Goal: Task Accomplishment & Management: Use online tool/utility

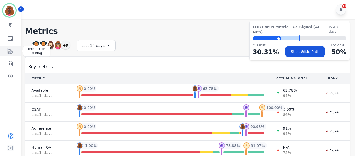
click at [14, 53] on link "Sidebar" at bounding box center [11, 51] width 20 height 10
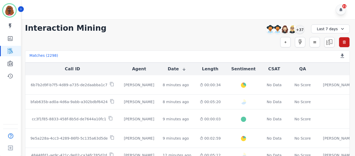
click at [319, 12] on div "21" at bounding box center [188, 9] width 335 height 19
click at [302, 30] on div "+37" at bounding box center [299, 29] width 9 height 9
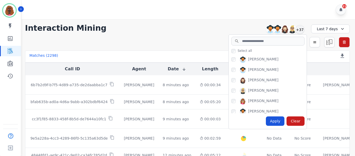
click at [322, 12] on div "21" at bounding box center [188, 9] width 335 height 19
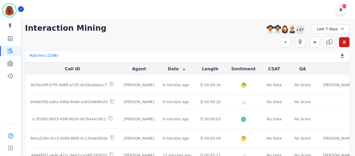
click at [296, 32] on div "+37" at bounding box center [299, 29] width 9 height 9
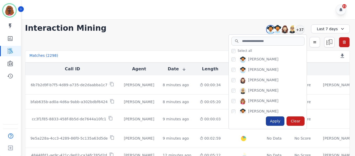
click at [279, 120] on div "Apply" at bounding box center [275, 121] width 19 height 9
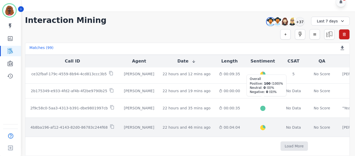
scroll to position [309, 0]
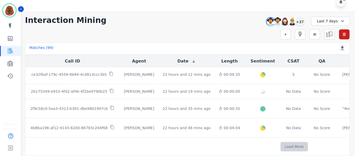
click at [280, 143] on button "Load More" at bounding box center [293, 146] width 27 height 9
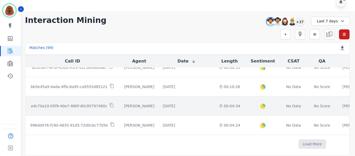
scroll to position [699, 0]
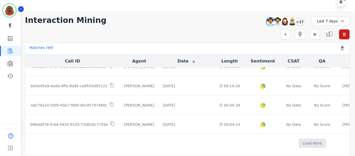
click at [263, 135] on td "Load More" at bounding box center [311, 143] width 573 height 19
click at [298, 140] on button "Load More" at bounding box center [311, 143] width 27 height 9
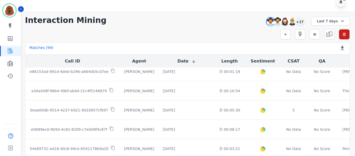
scroll to position [982, 0]
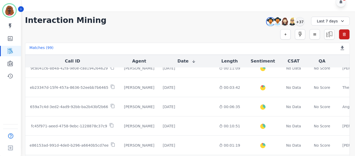
click at [344, 20] on div "Last 7 days" at bounding box center [330, 21] width 39 height 9
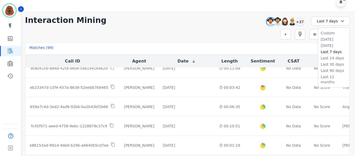
scroll to position [908, 0]
click at [328, 33] on li "Custom" at bounding box center [333, 33] width 26 height 5
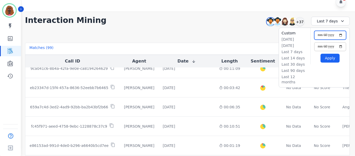
click at [340, 35] on input "**********" at bounding box center [330, 35] width 32 height 9
type input "**********"
click at [330, 60] on button "Apply" at bounding box center [329, 58] width 19 height 9
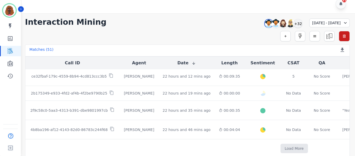
scroll to position [8, 0]
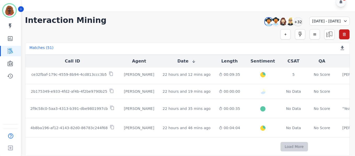
click at [280, 143] on button "Load More" at bounding box center [293, 146] width 27 height 9
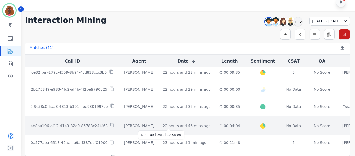
click at [177, 126] on div "22 hours and 46 mins ago" at bounding box center [187, 125] width 48 height 5
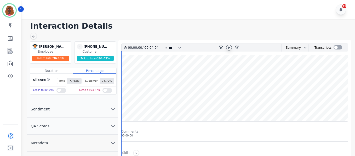
click at [229, 47] on icon at bounding box center [229, 48] width 4 height 4
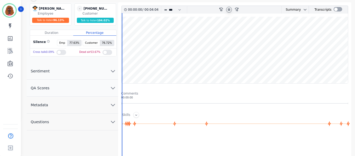
click at [112, 92] on button "QA Scores" at bounding box center [72, 88] width 91 height 17
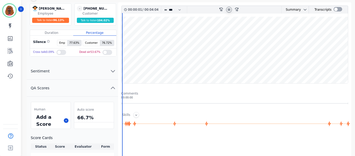
scroll to position [38, 0]
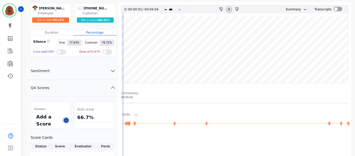
click at [66, 122] on icon at bounding box center [66, 120] width 3 height 3
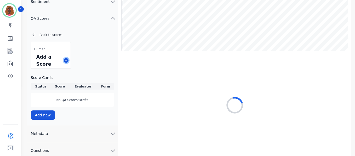
scroll to position [74, 0]
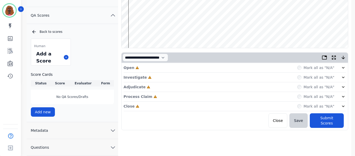
click at [184, 68] on div "Open Incomplete Mark all as "N/A"" at bounding box center [234, 68] width 222 height 10
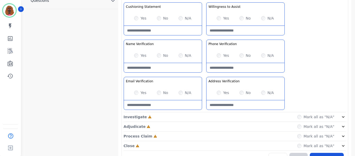
scroll to position [233, 0]
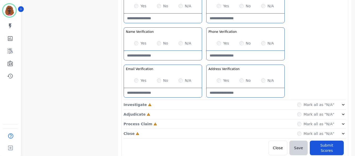
click at [203, 99] on div "Greeting the Customer Welcome is where we quickly greet our customer as a known…" at bounding box center [234, 7] width 222 height 185
click at [202, 102] on div "Investigate Incomplete Mark all as "N/A"" at bounding box center [234, 105] width 222 height 10
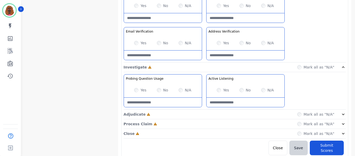
click at [205, 116] on div "Adjudicate Incomplete Mark all as "N/A"" at bounding box center [234, 115] width 222 height 10
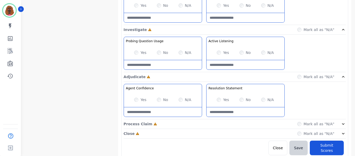
click at [205, 124] on div "Process Claim Incomplete Mark all as "N/A"" at bounding box center [234, 125] width 222 height 10
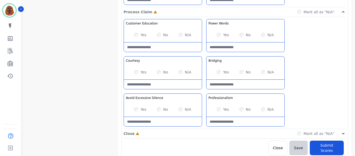
click at [201, 133] on div "Close Incomplete Mark all as "N/A"" at bounding box center [234, 134] width 222 height 10
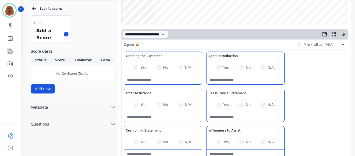
scroll to position [97, 0]
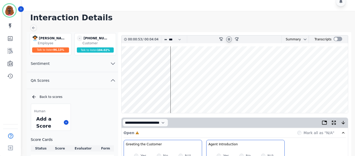
click at [156, 65] on wave at bounding box center [234, 79] width 226 height 67
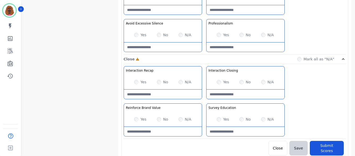
scroll to position [496, 0]
click at [157, 32] on div "Yes No N/A" at bounding box center [163, 34] width 78 height 15
click at [153, 48] on Silence-note at bounding box center [163, 46] width 78 height 9
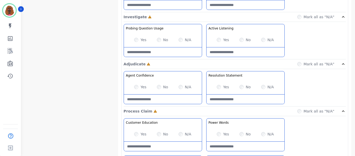
scroll to position [321, 0]
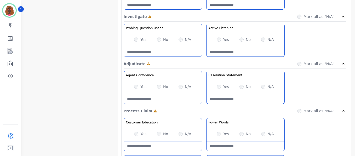
type Silence-note "**********"
click at [238, 52] on Listening-note at bounding box center [245, 51] width 78 height 9
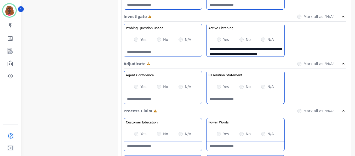
scroll to position [8, 0]
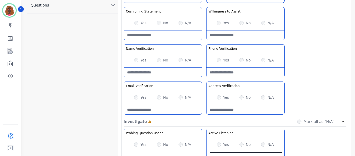
type Listening-note "**********"
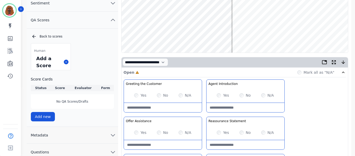
scroll to position [0, 0]
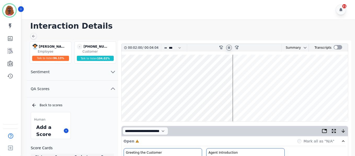
click at [238, 104] on wave at bounding box center [234, 88] width 226 height 67
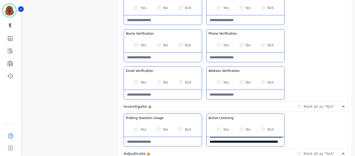
click at [138, 83] on div "Yes" at bounding box center [140, 82] width 12 height 5
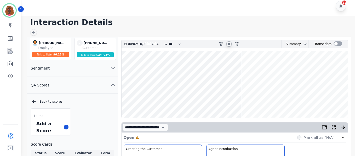
scroll to position [3, 0]
click at [142, 100] on wave at bounding box center [234, 84] width 226 height 67
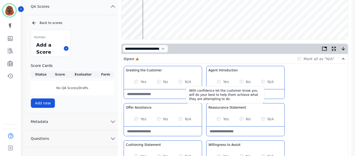
scroll to position [82, 0]
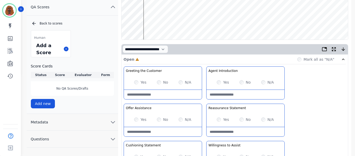
click at [234, 129] on Statement-note at bounding box center [245, 131] width 78 height 9
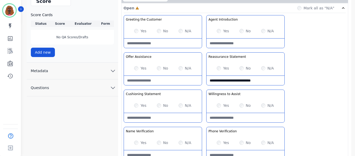
scroll to position [134, 0]
type Statement-note "**********"
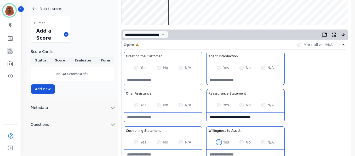
scroll to position [0, 0]
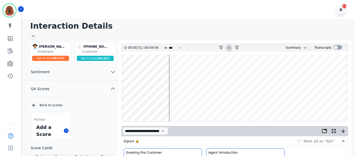
click at [248, 102] on wave at bounding box center [234, 88] width 226 height 67
click at [251, 71] on wave at bounding box center [234, 88] width 226 height 67
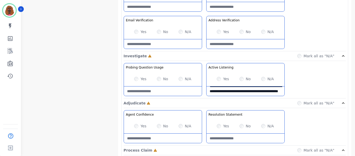
scroll to position [282, 0]
click at [158, 91] on Usage-note at bounding box center [163, 90] width 78 height 9
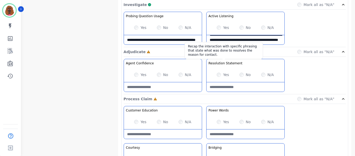
scroll to position [334, 0]
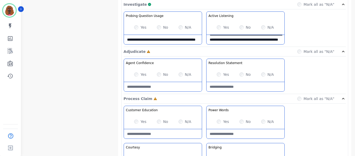
type Usage-note "**********"
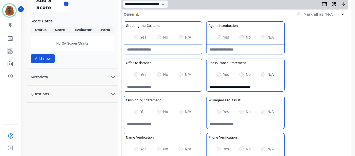
scroll to position [127, 0]
click at [156, 119] on div "Yes No N/A" at bounding box center [163, 111] width 78 height 15
click at [145, 122] on Statement-note at bounding box center [163, 123] width 78 height 9
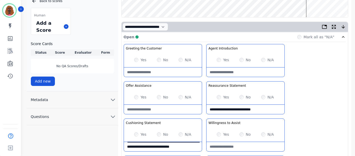
scroll to position [0, 0]
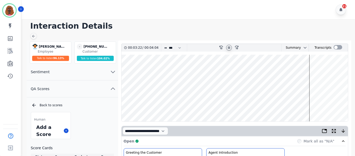
type Statement-note "**********"
click at [229, 47] on icon at bounding box center [229, 47] width 2 height 2
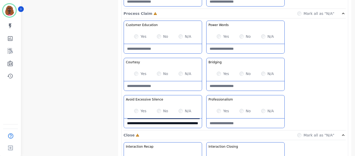
scroll to position [419, 0]
click at [235, 88] on Claim-Bridging-note at bounding box center [245, 86] width 78 height 9
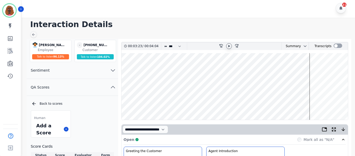
scroll to position [1, 0]
type Claim-Bridging-note "**********"
click at [227, 45] on icon at bounding box center [229, 46] width 4 height 4
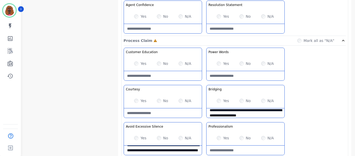
scroll to position [392, 0]
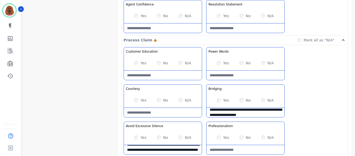
click at [234, 75] on Words-note at bounding box center [245, 75] width 78 height 9
type Words-note "**********"
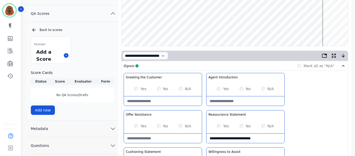
scroll to position [78, 0]
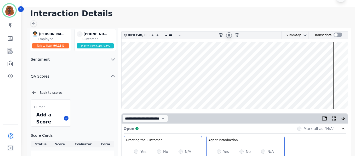
scroll to position [0, 0]
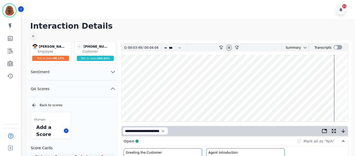
click at [324, 106] on wave at bounding box center [234, 88] width 226 height 67
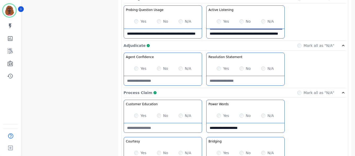
scroll to position [339, 0]
click at [233, 80] on Statement-note at bounding box center [245, 80] width 78 height 9
click at [215, 67] on div "Yes No N/A" at bounding box center [245, 69] width 78 height 15
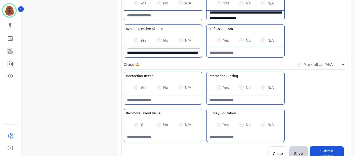
scroll to position [496, 0]
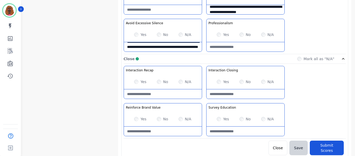
click at [151, 96] on Recap-note at bounding box center [163, 94] width 78 height 9
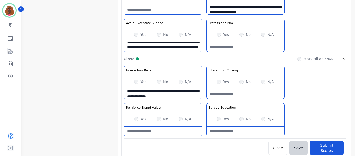
type Recap-note "**********"
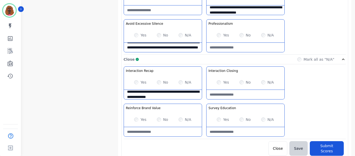
scroll to position [496, 0]
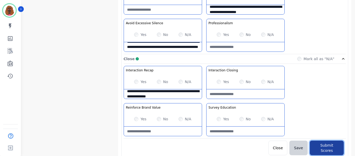
click at [326, 149] on button "Submit Scores" at bounding box center [326, 148] width 34 height 15
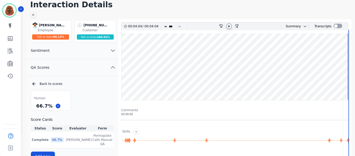
scroll to position [21, 0]
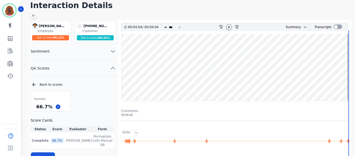
click at [31, 14] on icon at bounding box center [33, 16] width 4 height 4
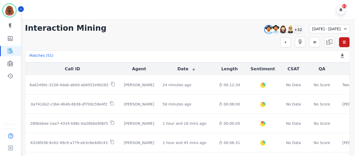
click at [323, 12] on div "21" at bounding box center [188, 9] width 335 height 19
click at [293, 30] on div "+32" at bounding box center [297, 29] width 9 height 9
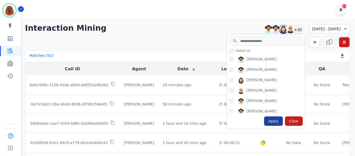
click at [264, 122] on div "Apply" at bounding box center [273, 121] width 19 height 9
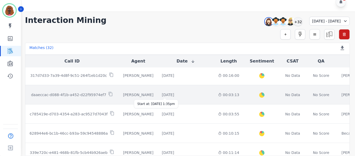
scroll to position [291, 0]
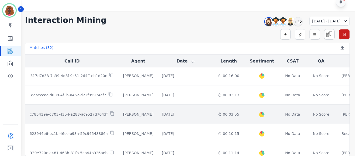
click at [165, 111] on td "1 day and 20 hours ago Start at: Mon, Sep 29th, 2025 - 1:02pm" at bounding box center [185, 114] width 56 height 19
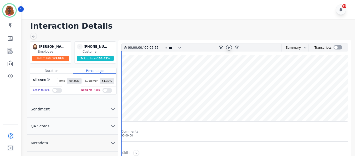
click at [228, 49] on icon at bounding box center [229, 47] width 2 height 2
click at [122, 103] on div at bounding box center [122, 129] width 1 height 156
click at [124, 105] on wave at bounding box center [234, 88] width 226 height 67
click at [34, 34] on icon at bounding box center [33, 36] width 4 height 4
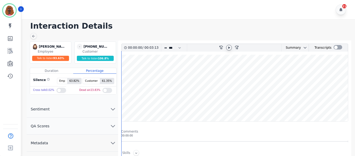
click at [229, 47] on icon at bounding box center [229, 48] width 4 height 4
click at [112, 126] on icon "chevron down" at bounding box center [113, 126] width 6 height 6
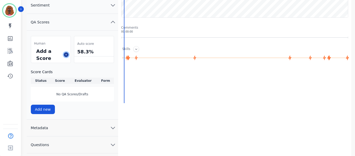
click at [67, 57] on button at bounding box center [66, 54] width 5 height 5
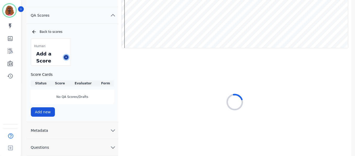
scroll to position [74, 0]
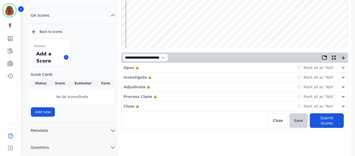
click at [169, 69] on div "Open Incomplete Mark all as "N/A"" at bounding box center [234, 68] width 222 height 10
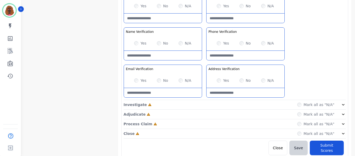
click at [208, 106] on div "Investigate Incomplete Mark all as "N/A"" at bounding box center [234, 105] width 222 height 10
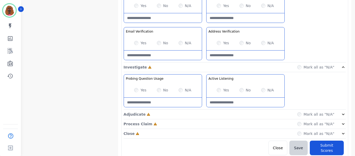
click at [202, 115] on div "Adjudicate Incomplete Mark all as "N/A"" at bounding box center [234, 115] width 222 height 10
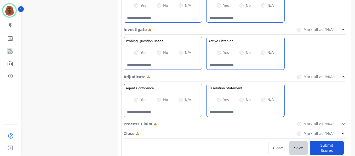
click at [203, 124] on div "Process Claim Incomplete Mark all as "N/A"" at bounding box center [234, 125] width 222 height 10
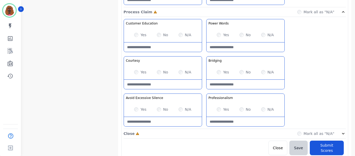
click at [203, 133] on div "Close Incomplete Mark all as "N/A"" at bounding box center [234, 134] width 222 height 10
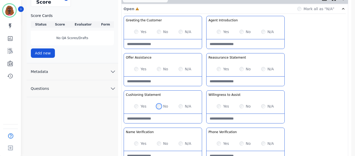
scroll to position [151, 0]
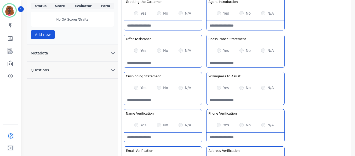
click at [175, 96] on Statement-note at bounding box center [163, 100] width 78 height 9
type Statement-note "**********"
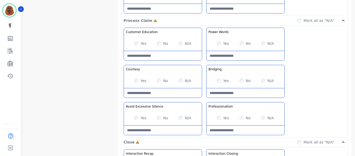
scroll to position [412, 0]
click at [233, 92] on Claim-Bridging-note at bounding box center [245, 92] width 78 height 9
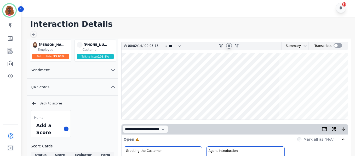
scroll to position [0, 0]
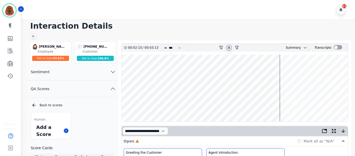
click at [190, 105] on wave at bounding box center [234, 88] width 226 height 67
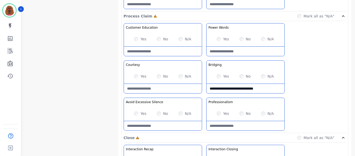
scroll to position [417, 0]
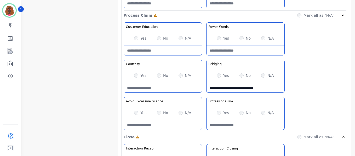
click at [269, 87] on Claim-Bridging-note "**********" at bounding box center [245, 87] width 78 height 9
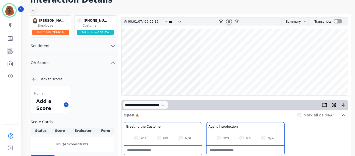
type Claim-Bridging-note "**********"
click at [242, 77] on wave at bounding box center [234, 62] width 226 height 67
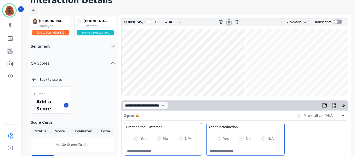
click at [265, 78] on wave at bounding box center [234, 62] width 226 height 67
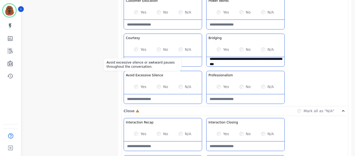
scroll to position [443, 0]
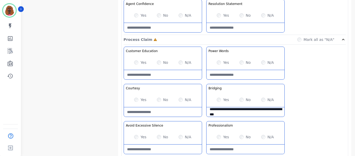
click at [134, 61] on div "Yes" at bounding box center [140, 62] width 12 height 5
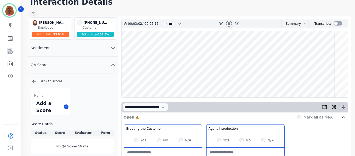
scroll to position [24, 0]
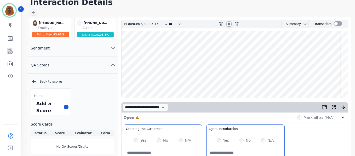
click at [341, 47] on wave at bounding box center [234, 64] width 226 height 67
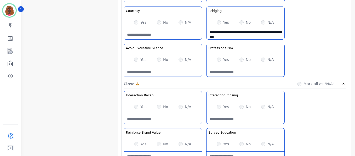
scroll to position [496, 0]
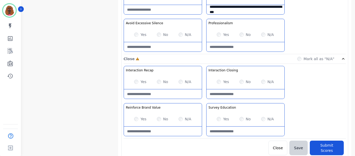
click at [236, 131] on Education-note at bounding box center [245, 131] width 78 height 9
type Education-note "**********"
click at [151, 137] on div "**********" at bounding box center [234, 102] width 222 height 73
click at [159, 133] on Value-note at bounding box center [163, 131] width 78 height 9
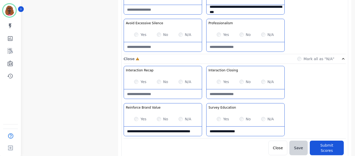
type Value-note "**********"
click at [139, 94] on Recap-note at bounding box center [163, 94] width 78 height 9
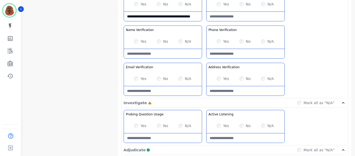
type Recap-note "**********"
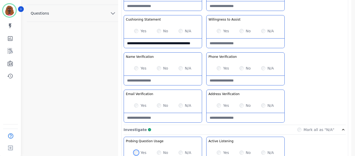
scroll to position [208, 0]
click at [161, 104] on div "No" at bounding box center [162, 105] width 11 height 5
click at [162, 120] on Verification-note at bounding box center [163, 117] width 78 height 9
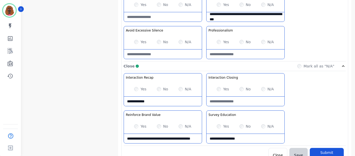
scroll to position [496, 0]
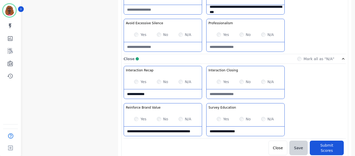
type Verification-note "**********"
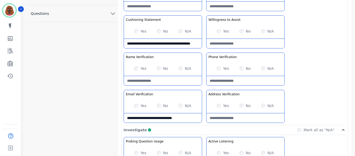
scroll to position [208, 0]
drag, startPoint x: 186, startPoint y: 117, endPoint x: 120, endPoint y: 117, distance: 66.3
click at [120, 117] on div "**********" at bounding box center [234, 150] width 233 height 637
click at [228, 115] on Verification-note at bounding box center [245, 117] width 78 height 9
paste Verification-note "**********"
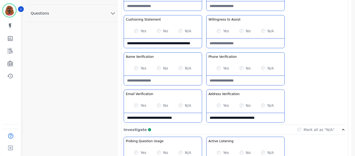
type Verification-note "**********"
click at [227, 81] on Verification-note at bounding box center [245, 80] width 78 height 9
paste Verification-note "**********"
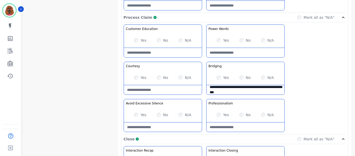
scroll to position [496, 0]
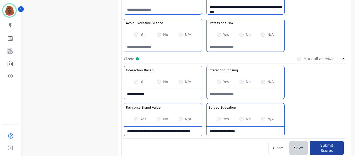
type Verification-note "**********"
click at [321, 146] on button "Submit Scores" at bounding box center [326, 148] width 34 height 15
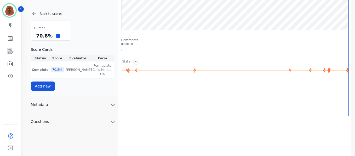
scroll to position [0, 0]
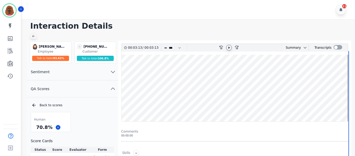
click at [31, 34] on icon at bounding box center [33, 36] width 4 height 4
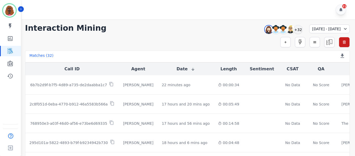
click at [317, 13] on div "21" at bounding box center [188, 9] width 335 height 19
click at [293, 29] on div "+32" at bounding box center [297, 29] width 9 height 9
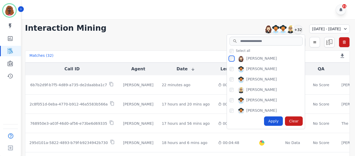
scroll to position [0, 0]
click at [264, 119] on div "Apply" at bounding box center [273, 121] width 19 height 9
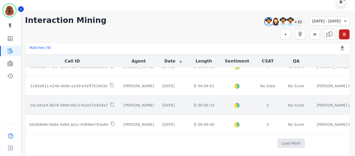
scroll to position [109, 0]
click at [200, 103] on div "00:05:33" at bounding box center [203, 105] width 21 height 5
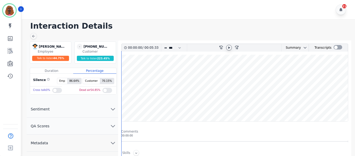
click at [227, 47] on icon at bounding box center [229, 48] width 4 height 4
click at [86, 128] on button "QA Scores" at bounding box center [72, 126] width 91 height 17
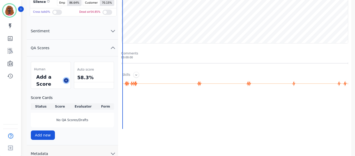
click at [65, 80] on icon at bounding box center [66, 80] width 3 height 3
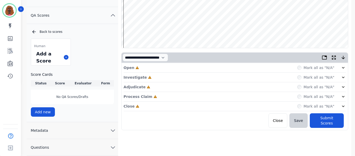
click at [198, 68] on div "Open Incomplete Mark all as "N/A"" at bounding box center [234, 68] width 222 height 10
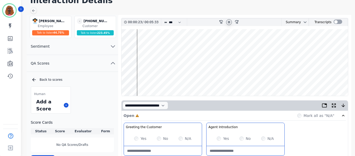
scroll to position [26, 0]
click at [140, 45] on wave at bounding box center [234, 62] width 226 height 67
click at [145, 45] on wave at bounding box center [234, 62] width 226 height 67
click at [155, 46] on wave at bounding box center [234, 62] width 226 height 67
click at [158, 45] on wave at bounding box center [234, 62] width 226 height 67
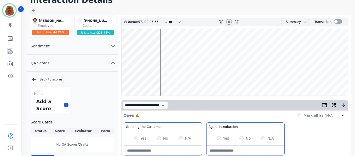
click at [161, 45] on wave at bounding box center [234, 62] width 226 height 67
click at [164, 46] on wave at bounding box center [234, 62] width 226 height 67
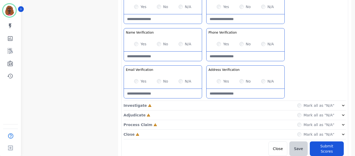
scroll to position [233, 0]
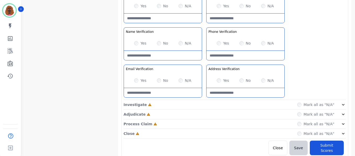
click at [203, 106] on div "Investigate Incomplete Mark all as "N/A"" at bounding box center [234, 105] width 222 height 10
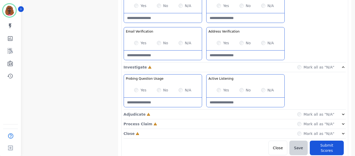
click at [205, 111] on div "Adjudicate Incomplete Mark all as "N/A"" at bounding box center [234, 115] width 222 height 10
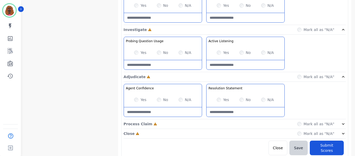
click at [205, 121] on div "Process Claim Incomplete Mark all as "N/A"" at bounding box center [234, 125] width 222 height 10
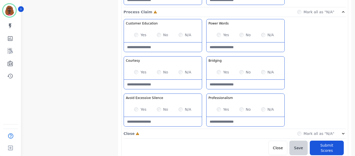
click at [203, 132] on div "Close Incomplete Mark all as "N/A"" at bounding box center [234, 134] width 222 height 10
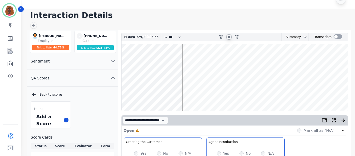
scroll to position [0, 0]
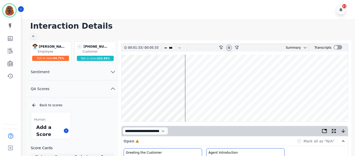
click at [187, 105] on wave at bounding box center [234, 88] width 226 height 67
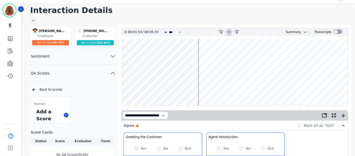
scroll to position [15, 0]
click at [201, 57] on wave at bounding box center [234, 72] width 226 height 67
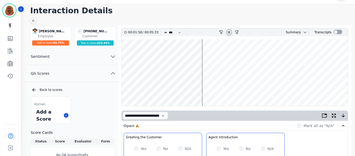
click at [203, 59] on wave at bounding box center [234, 72] width 226 height 67
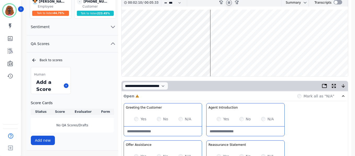
scroll to position [45, 0]
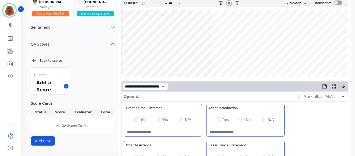
click at [214, 60] on wave at bounding box center [234, 43] width 226 height 67
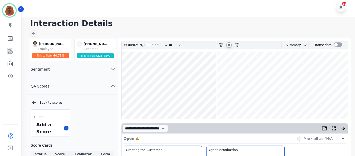
scroll to position [0, 0]
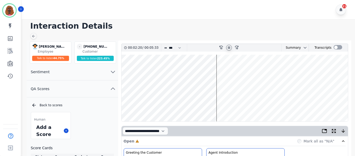
click at [221, 105] on wave at bounding box center [234, 88] width 226 height 67
click at [229, 105] on wave at bounding box center [234, 88] width 226 height 67
click at [233, 104] on wave at bounding box center [234, 88] width 226 height 67
click at [234, 72] on wave at bounding box center [234, 88] width 226 height 67
click at [236, 104] on wave at bounding box center [234, 88] width 226 height 67
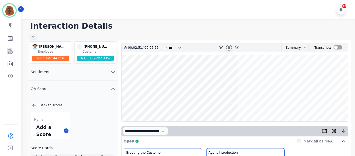
click at [239, 104] on wave at bounding box center [234, 88] width 226 height 67
click at [241, 71] on wave at bounding box center [234, 88] width 226 height 67
click at [243, 105] on wave at bounding box center [234, 88] width 226 height 67
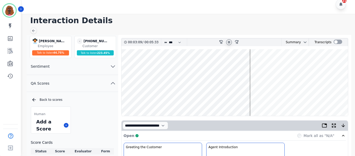
scroll to position [5, 0]
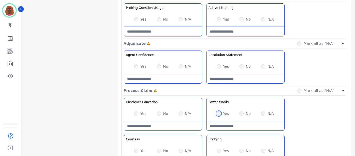
click at [219, 116] on div "Yes" at bounding box center [222, 113] width 12 height 5
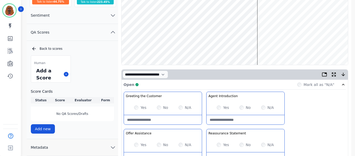
scroll to position [57, 0]
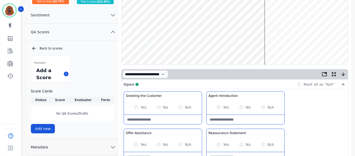
click at [265, 46] on wave at bounding box center [234, 31] width 226 height 67
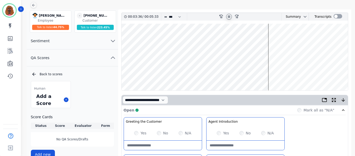
scroll to position [31, 0]
click at [272, 41] on wave at bounding box center [234, 57] width 226 height 67
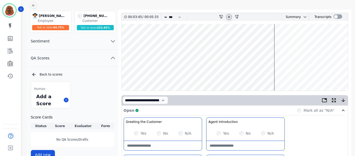
click at [276, 40] on wave at bounding box center [234, 57] width 226 height 67
click at [274, 74] on wave at bounding box center [234, 57] width 226 height 67
click at [276, 40] on wave at bounding box center [234, 57] width 226 height 67
click at [280, 73] on wave at bounding box center [234, 57] width 226 height 67
click at [279, 73] on wave at bounding box center [234, 57] width 226 height 67
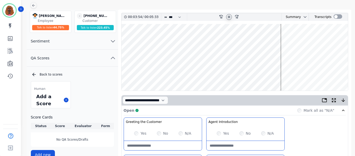
click at [281, 40] on wave at bounding box center [234, 57] width 226 height 67
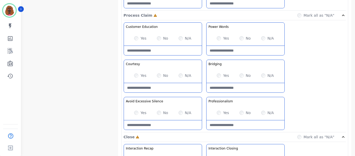
scroll to position [417, 0]
click at [238, 88] on Claim-Bridging-note at bounding box center [245, 87] width 78 height 9
type Claim-Bridging-note "**********"
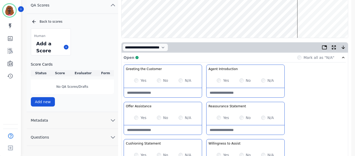
scroll to position [0, 0]
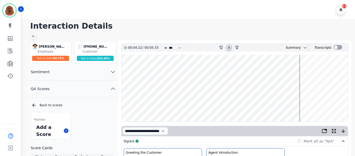
click at [300, 71] on wave at bounding box center [234, 88] width 226 height 67
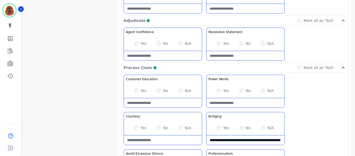
scroll to position [365, 0]
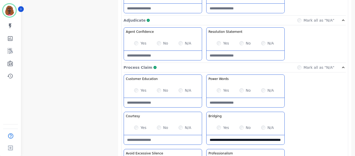
click at [157, 103] on Education-note at bounding box center [163, 102] width 78 height 9
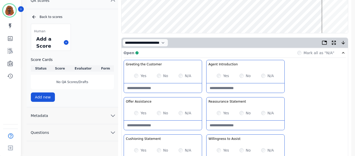
scroll to position [0, 0]
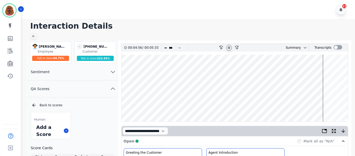
type Education-note "**********"
click at [325, 105] on wave at bounding box center [234, 88] width 226 height 67
click at [328, 71] on wave at bounding box center [234, 88] width 226 height 67
click at [314, 104] on wave at bounding box center [234, 88] width 226 height 67
click at [306, 104] on wave at bounding box center [234, 88] width 226 height 67
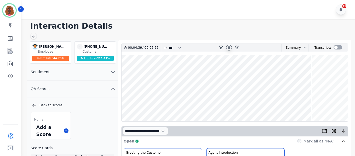
click at [301, 104] on wave at bounding box center [234, 88] width 226 height 67
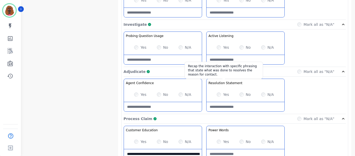
scroll to position [313, 0]
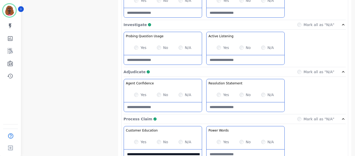
click at [227, 105] on Statement-note at bounding box center [245, 107] width 78 height 9
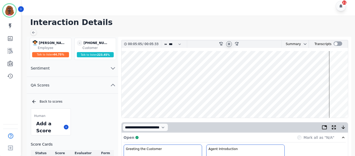
scroll to position [0, 0]
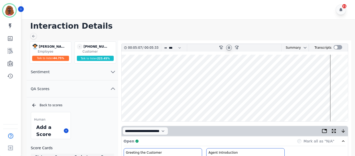
type Statement-note "**********"
click at [331, 104] on wave at bounding box center [234, 88] width 226 height 67
click at [333, 105] on wave at bounding box center [234, 88] width 226 height 67
click at [125, 70] on wave at bounding box center [234, 88] width 226 height 67
click at [181, 70] on wave at bounding box center [234, 88] width 226 height 67
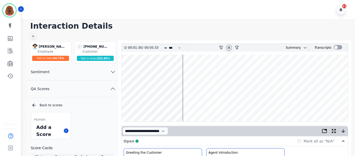
click at [198, 71] on wave at bounding box center [234, 88] width 226 height 67
click at [328, 71] on wave at bounding box center [234, 88] width 226 height 67
click at [334, 72] on wave at bounding box center [234, 88] width 226 height 67
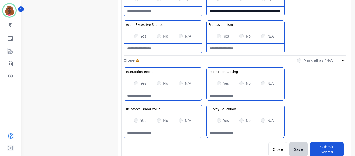
scroll to position [494, 0]
click at [156, 132] on Value-note at bounding box center [163, 132] width 78 height 9
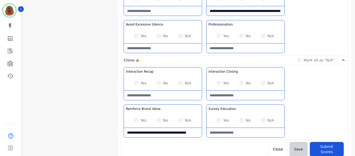
scroll to position [3, 0]
type Value-note "**********"
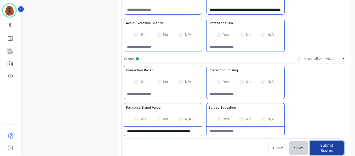
click at [321, 144] on button "Submit Scores" at bounding box center [326, 148] width 34 height 15
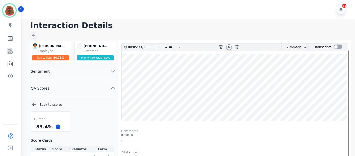
scroll to position [0, 0]
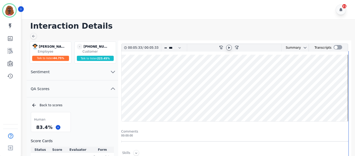
click at [30, 36] on div "Interaction Details Beatriz Avila Beatriz Avila Employee Talk to listen 44.75 %…" at bounding box center [187, 150] width 335 height 262
click at [32, 34] on icon at bounding box center [33, 36] width 4 height 4
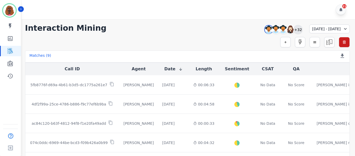
click at [293, 28] on div "+32" at bounding box center [297, 29] width 9 height 9
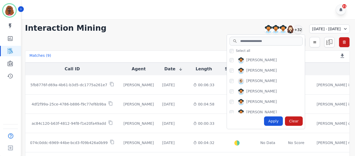
scroll to position [52, 0]
click at [264, 119] on div "Apply" at bounding box center [273, 121] width 19 height 9
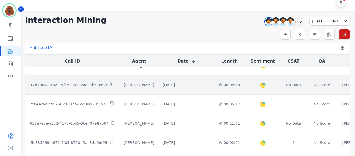
scroll to position [166, 0]
click at [219, 87] on div "00:04:28" at bounding box center [229, 84] width 21 height 5
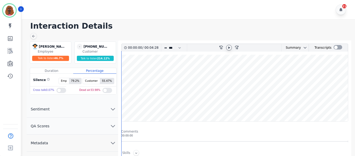
click at [228, 47] on icon at bounding box center [229, 48] width 4 height 4
click at [110, 127] on icon "chevron down" at bounding box center [113, 126] width 6 height 6
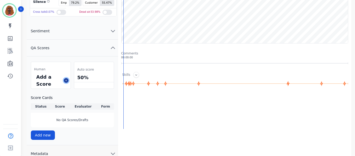
click at [66, 81] on icon at bounding box center [66, 80] width 3 height 3
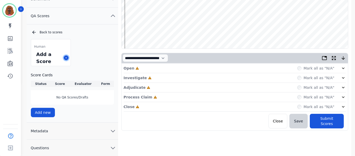
scroll to position [73, 0]
click at [166, 68] on div "Open Incomplete Mark all as "N/A"" at bounding box center [234, 68] width 222 height 10
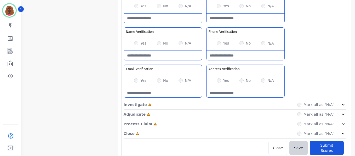
click at [207, 103] on div "Investigate Incomplete Mark all as "N/A"" at bounding box center [234, 105] width 222 height 10
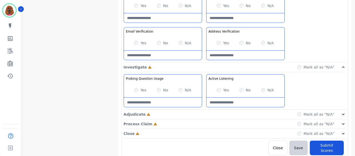
click at [202, 114] on div "Adjudicate Incomplete Mark all as "N/A"" at bounding box center [234, 115] width 222 height 10
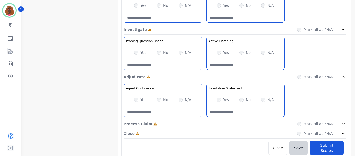
click at [203, 124] on div "Process Claim Incomplete Mark all as "N/A"" at bounding box center [234, 125] width 222 height 10
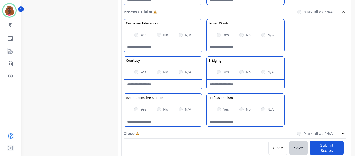
click at [204, 133] on div "Close Incomplete Mark all as "N/A"" at bounding box center [234, 134] width 222 height 10
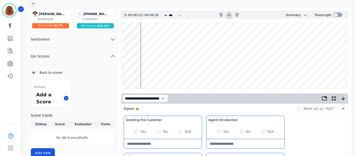
scroll to position [32, 0]
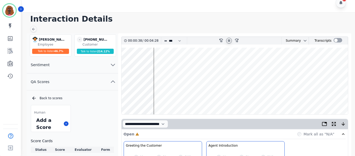
scroll to position [7, 0]
click at [323, 21] on h1 "Interaction Details" at bounding box center [189, 19] width 319 height 9
click at [153, 97] on wave at bounding box center [234, 81] width 226 height 67
click at [148, 65] on wave at bounding box center [234, 81] width 226 height 67
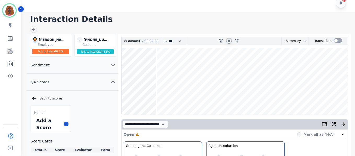
click at [320, 21] on h1 "Interaction Details" at bounding box center [189, 19] width 319 height 9
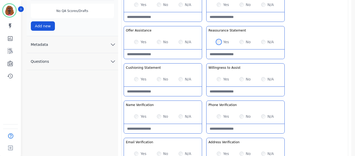
scroll to position [160, 0]
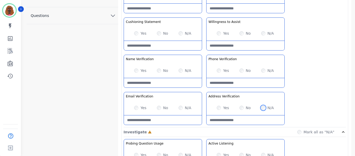
click at [263, 110] on div "N/A" at bounding box center [267, 107] width 13 height 5
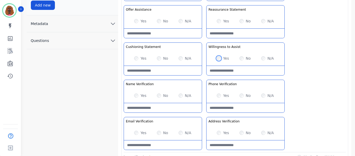
scroll to position [181, 0]
click at [158, 69] on Statement-note at bounding box center [163, 70] width 78 height 9
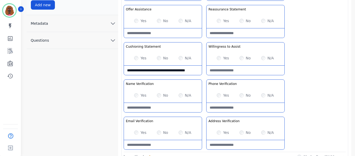
scroll to position [3, 0]
click at [129, 67] on Statement-note "**********" at bounding box center [163, 70] width 78 height 9
click at [154, 71] on Statement-note "**********" at bounding box center [163, 70] width 78 height 9
click at [156, 73] on Statement-note "**********" at bounding box center [163, 70] width 78 height 9
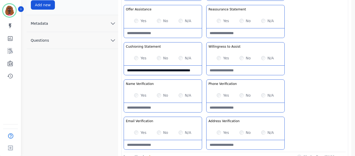
scroll to position [3, 0]
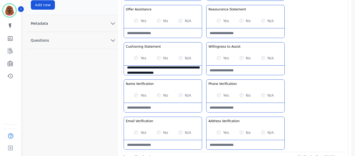
type Statement-note "**********"
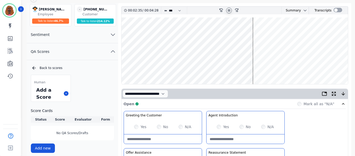
scroll to position [37, 0]
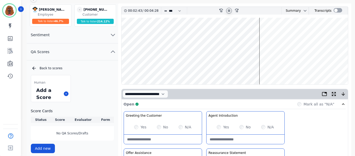
click at [261, 39] on wave at bounding box center [234, 51] width 226 height 67
click at [263, 67] on wave at bounding box center [234, 51] width 226 height 67
click at [267, 54] on wave at bounding box center [234, 51] width 226 height 67
click at [230, 11] on icon at bounding box center [229, 10] width 2 height 2
click at [230, 11] on icon at bounding box center [229, 11] width 4 height 4
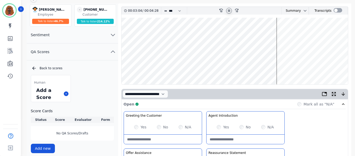
click at [279, 48] on wave at bounding box center [234, 51] width 226 height 67
click at [282, 55] on wave at bounding box center [234, 51] width 226 height 67
click at [228, 10] on icon at bounding box center [229, 11] width 4 height 4
click at [268, 67] on wave at bounding box center [234, 51] width 226 height 67
click at [228, 9] on icon at bounding box center [229, 11] width 4 height 4
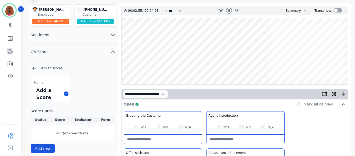
click at [285, 67] on wave at bounding box center [234, 51] width 226 height 67
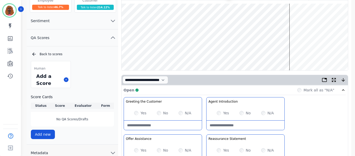
scroll to position [0, 0]
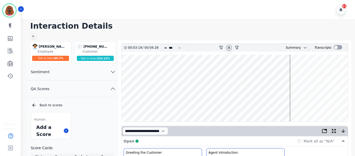
click at [227, 48] on icon at bounding box center [229, 48] width 4 height 4
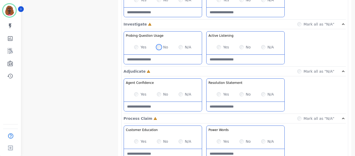
scroll to position [314, 0]
click at [157, 58] on Usage-note at bounding box center [163, 59] width 78 height 9
type Usage-note "**********"
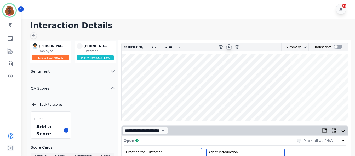
scroll to position [0, 0]
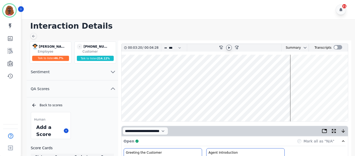
click at [231, 46] on icon at bounding box center [229, 48] width 4 height 4
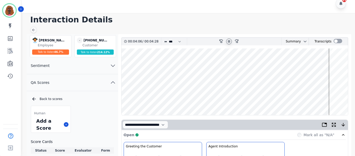
scroll to position [6, 0]
click at [179, 99] on wave at bounding box center [234, 82] width 226 height 67
click at [184, 100] on wave at bounding box center [234, 82] width 226 height 67
click at [189, 100] on wave at bounding box center [234, 82] width 226 height 67
click at [192, 100] on wave at bounding box center [234, 82] width 226 height 67
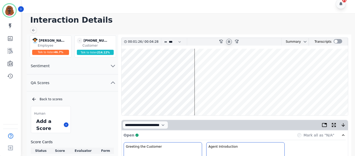
click at [152, 96] on wave at bounding box center [234, 82] width 226 height 67
click at [144, 98] on wave at bounding box center [234, 82] width 226 height 67
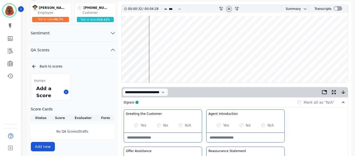
scroll to position [39, 0]
click at [135, 65] on wave at bounding box center [234, 49] width 226 height 67
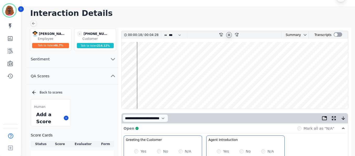
scroll to position [13, 0]
click at [159, 90] on wave at bounding box center [234, 75] width 226 height 67
click at [161, 92] on wave at bounding box center [234, 75] width 226 height 67
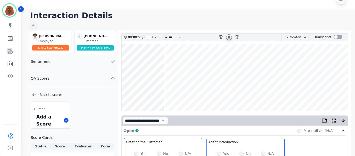
scroll to position [10, 0]
click at [284, 93] on wave at bounding box center [234, 78] width 226 height 67
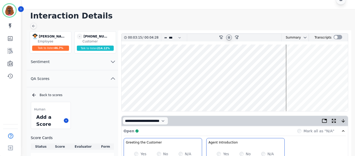
click at [326, 93] on wave at bounding box center [234, 78] width 226 height 67
click at [328, 93] on wave at bounding box center [234, 78] width 226 height 67
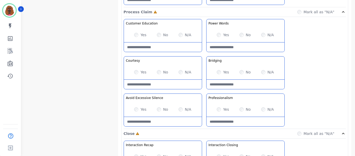
scroll to position [420, 0]
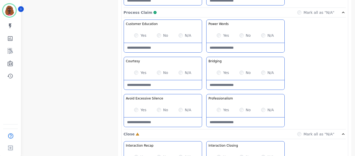
click at [221, 89] on Claim-Bridging-note at bounding box center [245, 84] width 78 height 9
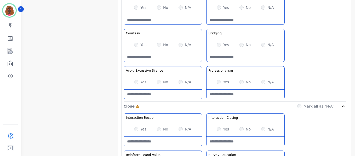
scroll to position [448, 0]
type Claim-Bridging-note "*"
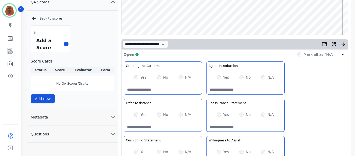
scroll to position [87, 0]
click at [230, 18] on wave at bounding box center [234, 1] width 226 height 67
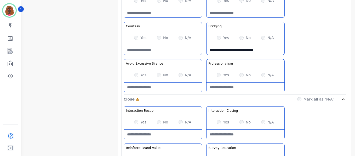
scroll to position [456, 0]
click at [272, 49] on Claim-Bridging-note "**********" at bounding box center [245, 49] width 78 height 9
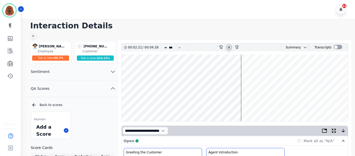
scroll to position [0, 0]
type Claim-Bridging-note "**********"
click at [244, 105] on wave at bounding box center [234, 88] width 226 height 67
click at [255, 104] on wave at bounding box center [234, 88] width 226 height 67
click at [285, 104] on wave at bounding box center [234, 88] width 226 height 67
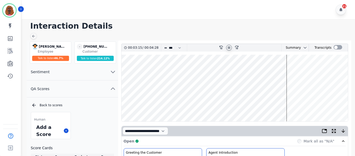
click at [291, 106] on wave at bounding box center [234, 88] width 226 height 67
click at [286, 107] on wave at bounding box center [234, 88] width 226 height 67
click at [300, 105] on wave at bounding box center [234, 88] width 226 height 67
click at [313, 105] on wave at bounding box center [234, 88] width 226 height 67
click at [338, 105] on wave at bounding box center [234, 88] width 226 height 67
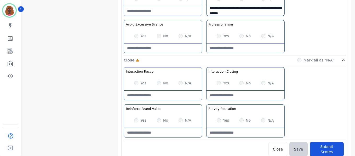
scroll to position [496, 0]
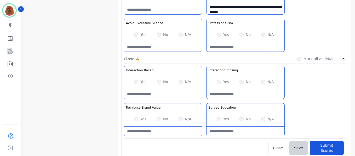
click at [235, 93] on Closing-note at bounding box center [245, 94] width 78 height 9
click at [274, 93] on Closing-note "**********" at bounding box center [245, 94] width 78 height 9
type Closing-note "**********"
click at [240, 129] on Education-note at bounding box center [245, 131] width 78 height 9
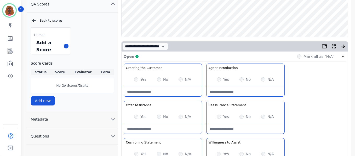
click at [339, 17] on wave at bounding box center [234, 3] width 226 height 67
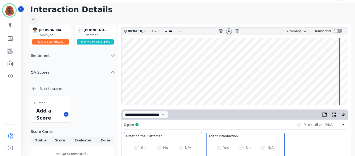
scroll to position [0, 0]
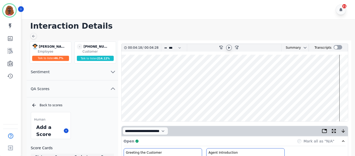
click at [230, 46] on icon at bounding box center [229, 48] width 4 height 4
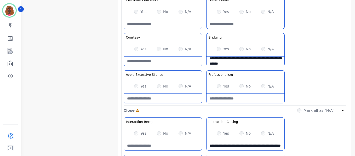
scroll to position [496, 0]
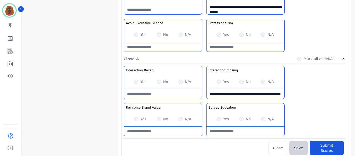
click at [158, 94] on Recap-note at bounding box center [163, 94] width 78 height 9
type Recap-note "*"
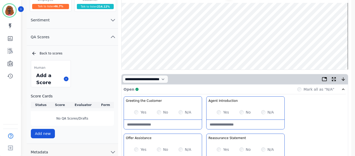
type Recap-note "**********"
click at [331, 51] on wave at bounding box center [234, 36] width 226 height 67
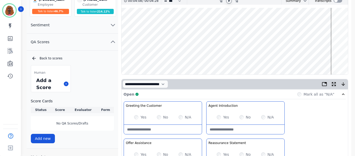
scroll to position [0, 0]
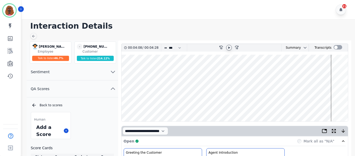
click at [227, 46] on icon at bounding box center [229, 48] width 4 height 4
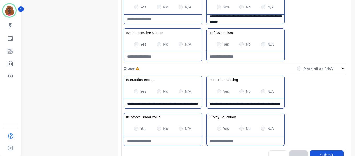
scroll to position [496, 0]
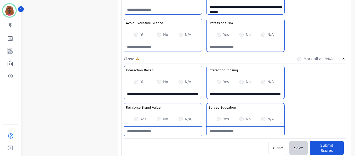
click at [149, 96] on Recap-note "**********" at bounding box center [163, 94] width 78 height 9
drag, startPoint x: 125, startPoint y: 92, endPoint x: 157, endPoint y: 97, distance: 32.4
click at [157, 97] on Recap-note "**********" at bounding box center [163, 94] width 78 height 9
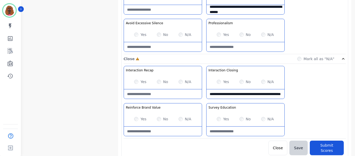
click at [332, 107] on div "**********" at bounding box center [234, 102] width 222 height 73
click at [156, 129] on Value-note at bounding box center [163, 131] width 78 height 9
type Value-note "**********"
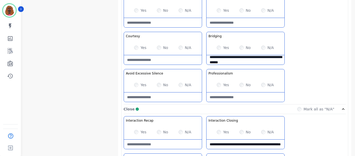
scroll to position [496, 0]
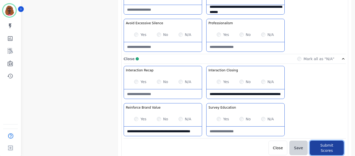
click at [320, 143] on button "Submit Scores" at bounding box center [326, 148] width 34 height 15
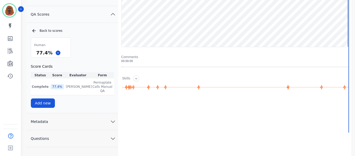
scroll to position [0, 0]
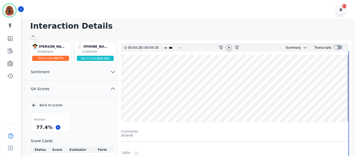
click at [33, 36] on icon at bounding box center [33, 36] width 3 height 3
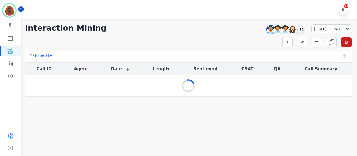
click at [331, 115] on main "**********" at bounding box center [188, 97] width 337 height 156
click at [295, 31] on div "+32" at bounding box center [299, 29] width 9 height 9
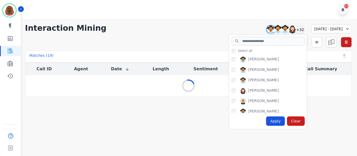
click at [231, 59] on div "[PERSON_NAME]" at bounding box center [268, 61] width 75 height 8
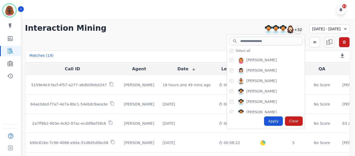
scroll to position [156, 0]
click at [264, 121] on div "Apply" at bounding box center [273, 121] width 19 height 9
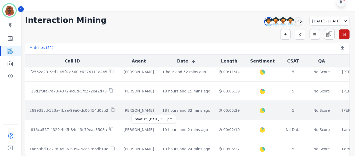
scroll to position [83, 0]
click at [165, 113] on div "18 hours and 32 mins ago" at bounding box center [186, 110] width 48 height 5
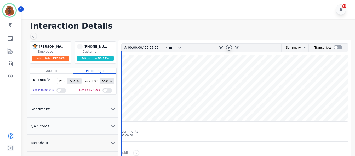
click at [227, 48] on icon at bounding box center [229, 48] width 4 height 4
click at [116, 124] on button "QA Scores" at bounding box center [72, 126] width 91 height 17
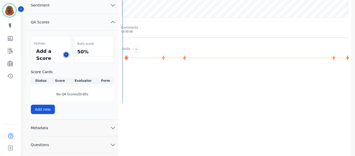
click at [67, 54] on icon at bounding box center [66, 55] width 3 height 3
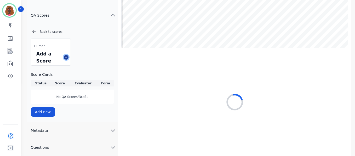
scroll to position [74, 0]
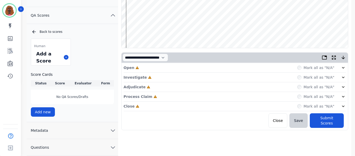
click at [191, 67] on div "Open Incomplete Mark all as "N/A"" at bounding box center [234, 68] width 222 height 10
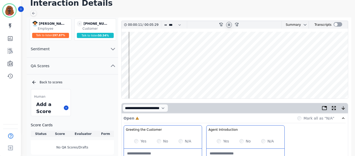
scroll to position [23, 0]
click at [128, 54] on wave at bounding box center [234, 65] width 226 height 67
click at [127, 82] on wave at bounding box center [234, 65] width 226 height 67
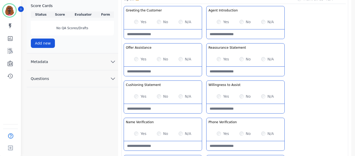
scroll to position [143, 0]
click at [218, 93] on div "Yes No N/A" at bounding box center [245, 96] width 78 height 15
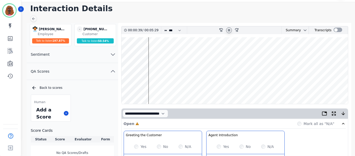
scroll to position [0, 0]
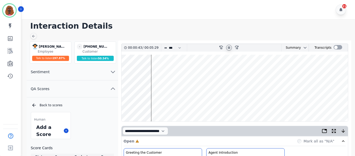
click at [151, 69] on wave at bounding box center [234, 88] width 226 height 67
click at [159, 104] on wave at bounding box center [234, 88] width 226 height 67
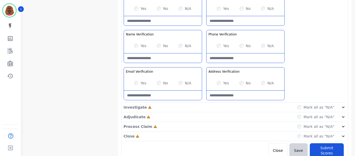
scroll to position [233, 0]
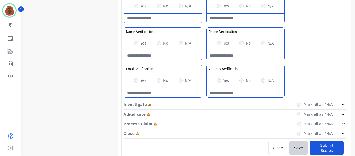
click at [229, 104] on div "Investigate Incomplete Mark all as "N/A"" at bounding box center [234, 105] width 222 height 10
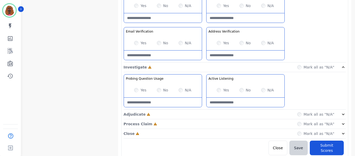
click at [219, 114] on div "Adjudicate Incomplete Mark all as "N/A"" at bounding box center [234, 115] width 222 height 10
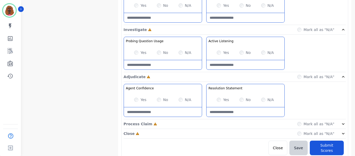
click at [205, 125] on div "Process Claim Incomplete Mark all as "N/A"" at bounding box center [234, 125] width 222 height 10
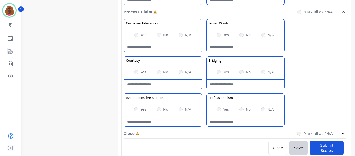
click at [203, 132] on div "Close Incomplete Mark all as "N/A"" at bounding box center [234, 134] width 222 height 10
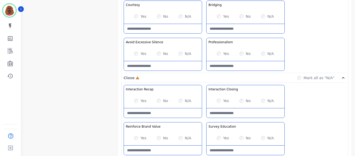
scroll to position [496, 0]
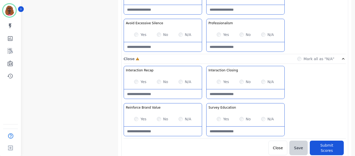
click at [157, 48] on Silence-note at bounding box center [163, 46] width 78 height 9
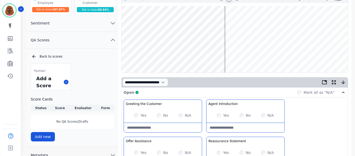
scroll to position [49, 0]
type Silence-note "**********"
click at [227, 56] on wave at bounding box center [234, 39] width 226 height 67
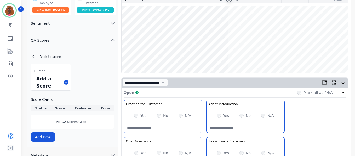
click at [149, 55] on wave at bounding box center [234, 39] width 226 height 67
click at [140, 55] on wave at bounding box center [234, 39] width 226 height 67
click at [160, 56] on wave at bounding box center [234, 39] width 226 height 67
click at [167, 57] on wave at bounding box center [234, 39] width 226 height 67
click at [171, 57] on wave at bounding box center [234, 39] width 226 height 67
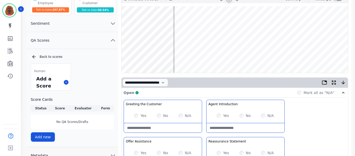
click at [177, 55] on wave at bounding box center [234, 39] width 226 height 67
click at [187, 56] on wave at bounding box center [234, 39] width 226 height 67
click at [181, 22] on wave at bounding box center [234, 39] width 226 height 67
click at [198, 56] on wave at bounding box center [234, 39] width 226 height 67
click at [201, 57] on wave at bounding box center [234, 39] width 226 height 67
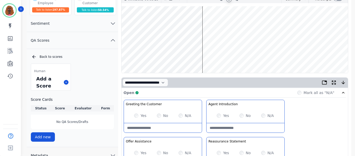
click at [204, 26] on wave at bounding box center [234, 39] width 226 height 67
click at [208, 55] on wave at bounding box center [234, 39] width 226 height 67
click at [217, 23] on wave at bounding box center [234, 39] width 226 height 67
click at [220, 23] on wave at bounding box center [234, 39] width 226 height 67
click at [226, 23] on wave at bounding box center [234, 39] width 226 height 67
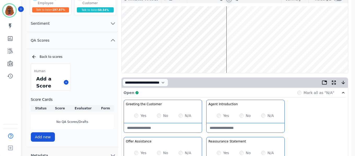
click at [227, 55] on wave at bounding box center [234, 39] width 226 height 67
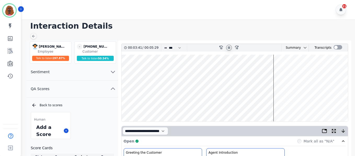
click at [228, 47] on icon at bounding box center [229, 47] width 2 height 2
click at [227, 49] on icon at bounding box center [229, 48] width 4 height 4
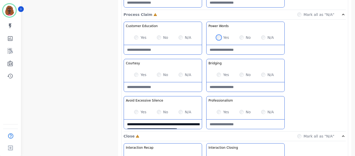
scroll to position [418, 0]
click at [232, 51] on Words-note at bounding box center [245, 49] width 78 height 9
type Words-note "**********"
click at [233, 88] on Claim-Bridging-note at bounding box center [245, 86] width 78 height 9
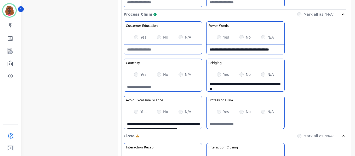
type Claim-Bridging-note "**********"
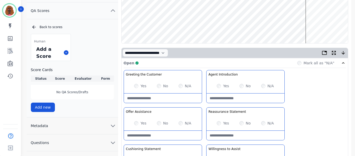
scroll to position [78, 0]
click at [328, 25] on wave at bounding box center [234, 10] width 226 height 67
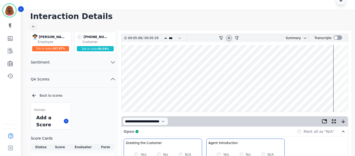
scroll to position [0, 0]
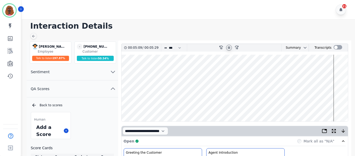
click at [230, 48] on icon at bounding box center [229, 47] width 2 height 2
click at [228, 47] on icon at bounding box center [229, 48] width 4 height 4
click at [329, 104] on wave at bounding box center [234, 88] width 226 height 67
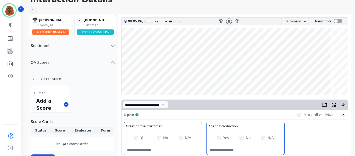
scroll to position [26, 0]
click at [316, 80] on wave at bounding box center [234, 62] width 226 height 67
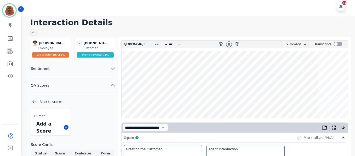
scroll to position [0, 0]
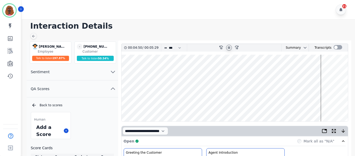
click at [321, 72] on wave at bounding box center [234, 88] width 226 height 67
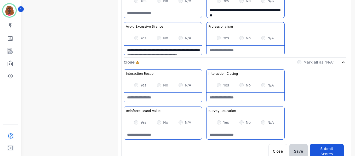
scroll to position [496, 0]
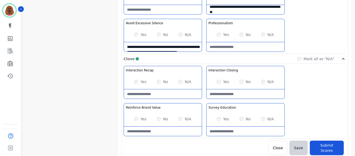
click at [153, 130] on Value-note at bounding box center [163, 131] width 78 height 9
type Value-note "**********"
click at [140, 92] on Recap-note at bounding box center [163, 94] width 78 height 9
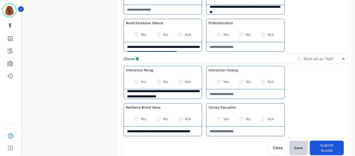
scroll to position [8, 0]
type Recap-note "**********"
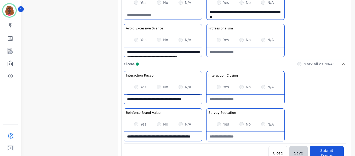
scroll to position [496, 0]
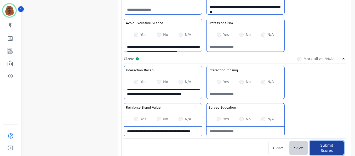
click at [324, 145] on button "Submit Scores" at bounding box center [326, 148] width 34 height 15
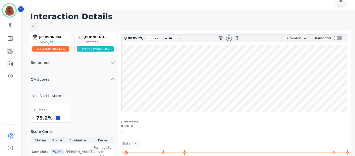
scroll to position [0, 0]
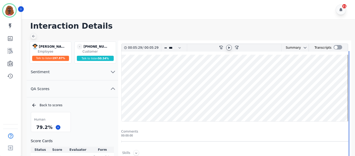
click at [34, 36] on icon at bounding box center [33, 36] width 3 height 3
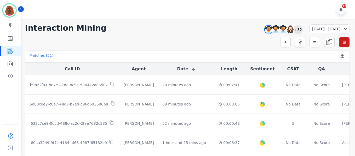
click at [293, 29] on div "+32" at bounding box center [297, 29] width 9 height 9
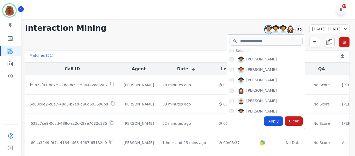
click at [227, 59] on div "Jorge Bao Angel Rozalez Anthony Chinnici Ashley Walles Audrey Waters Beatriz Av…" at bounding box center [266, 84] width 78 height 59
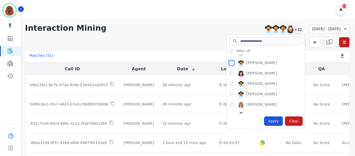
scroll to position [215, 0]
click at [264, 121] on div "Apply" at bounding box center [273, 121] width 19 height 9
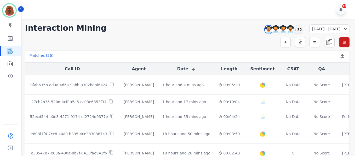
click at [319, 11] on div "21" at bounding box center [188, 9] width 335 height 19
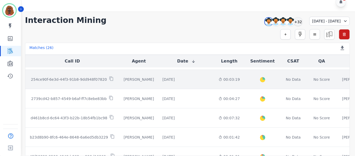
scroll to position [260, 0]
click at [218, 80] on div "00:03:19" at bounding box center [228, 78] width 21 height 5
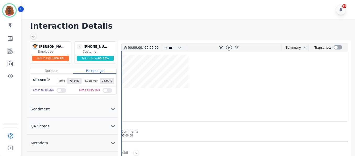
scroll to position [0, 0]
click at [227, 47] on icon at bounding box center [229, 47] width 4 height 4
click at [106, 128] on button "QA Scores" at bounding box center [72, 126] width 91 height 17
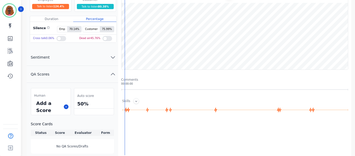
scroll to position [52, 0]
click at [67, 108] on icon at bounding box center [66, 106] width 3 height 3
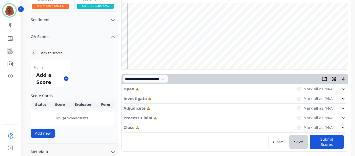
click at [154, 88] on div "Open Incomplete Mark all as "N/A"" at bounding box center [234, 90] width 222 height 10
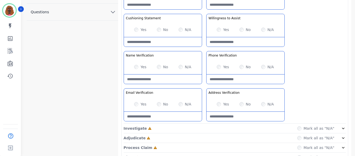
scroll to position [210, 0]
click at [204, 132] on div "Investigate Incomplete Mark all as "N/A"" at bounding box center [234, 129] width 222 height 10
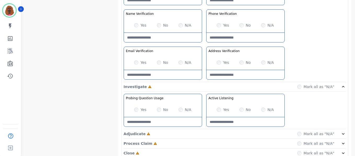
scroll to position [271, 0]
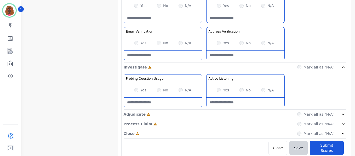
click at [203, 111] on div "Adjudicate Incomplete Mark all as "N/A"" at bounding box center [234, 115] width 222 height 10
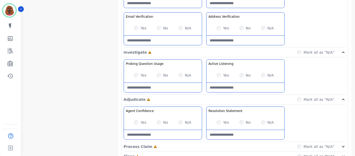
scroll to position [308, 0]
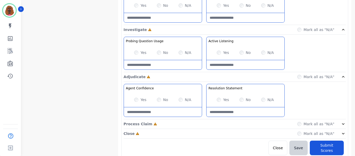
click at [204, 125] on div "Process Claim Incomplete Mark all as "N/A"" at bounding box center [234, 125] width 222 height 10
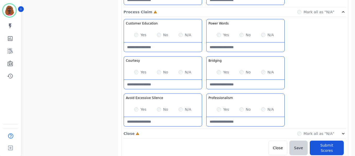
click at [203, 133] on div "Close Incomplete Mark all as "N/A"" at bounding box center [234, 134] width 222 height 10
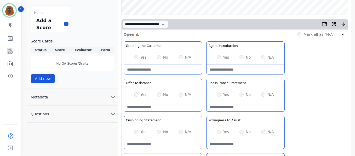
scroll to position [107, 0]
click at [235, 104] on Statement-note at bounding box center [245, 106] width 78 height 9
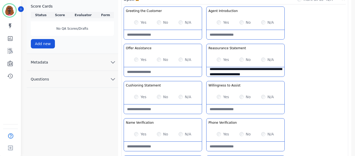
scroll to position [142, 0]
click at [267, 73] on Statement-note "**********" at bounding box center [245, 71] width 78 height 9
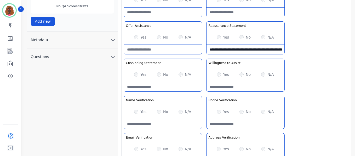
scroll to position [165, 0]
type Statement-note "**********"
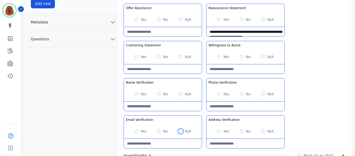
scroll to position [182, 0]
click at [159, 54] on div "Yes No N/A" at bounding box center [163, 56] width 78 height 15
click at [155, 71] on Statement-note at bounding box center [163, 68] width 78 height 9
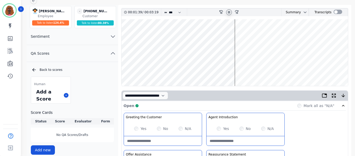
scroll to position [35, 0]
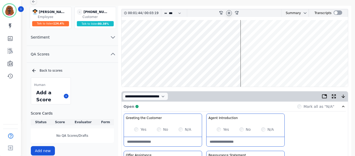
type Statement-note "**********"
click at [250, 37] on wave at bounding box center [234, 53] width 226 height 67
click at [256, 38] on wave at bounding box center [234, 53] width 226 height 67
click at [261, 37] on wave at bounding box center [234, 53] width 226 height 67
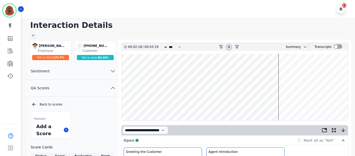
scroll to position [0, 0]
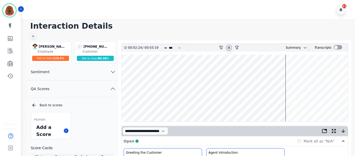
click at [229, 47] on icon at bounding box center [229, 48] width 4 height 4
click at [229, 49] on icon at bounding box center [229, 48] width 4 height 4
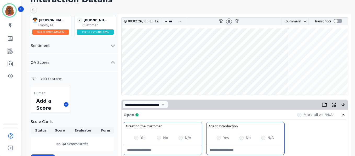
scroll to position [26, 0]
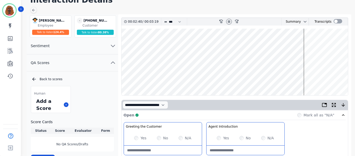
click at [307, 78] on wave at bounding box center [234, 62] width 226 height 67
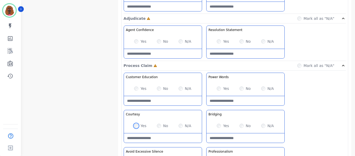
scroll to position [367, 0]
click at [242, 101] on Words-note at bounding box center [245, 101] width 78 height 9
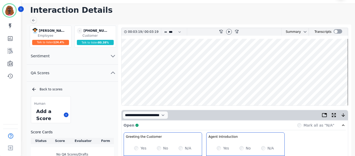
scroll to position [0, 0]
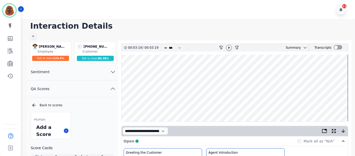
type Words-note "**********"
click at [228, 48] on icon at bounding box center [229, 47] width 2 height 2
click at [263, 105] on wave at bounding box center [234, 88] width 226 height 67
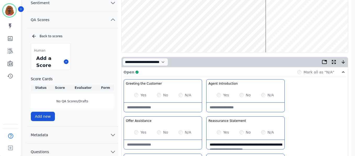
click at [211, 34] on wave at bounding box center [234, 19] width 226 height 67
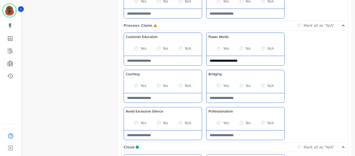
scroll to position [408, 0]
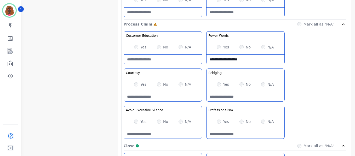
click at [239, 86] on div "No" at bounding box center [244, 84] width 11 height 5
click at [243, 86] on div "No" at bounding box center [244, 84] width 11 height 5
click at [236, 99] on Claim-Bridging-note at bounding box center [245, 96] width 78 height 9
click at [226, 99] on Claim-Bridging-note "**********" at bounding box center [245, 96] width 78 height 9
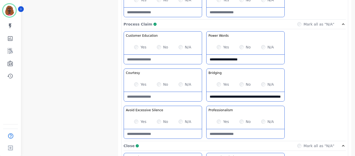
click at [226, 99] on Claim-Bridging-note "**********" at bounding box center [245, 96] width 78 height 9
click at [224, 99] on Claim-Bridging-note "**********" at bounding box center [245, 96] width 78 height 9
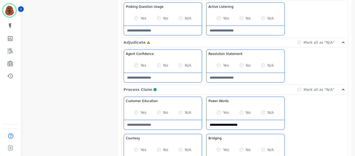
scroll to position [343, 0]
type Claim-Bridging-note "**********"
click at [234, 36] on div "Probing Question Usage Probing through asking open-ended questions will allow y…" at bounding box center [234, 21] width 222 height 36
click at [235, 31] on Listening-note at bounding box center [245, 30] width 78 height 9
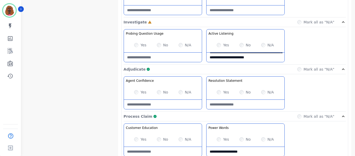
scroll to position [16, 0]
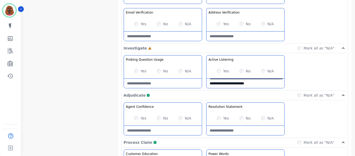
type Listening-note "**********"
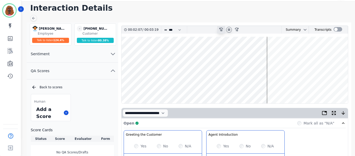
scroll to position [0, 0]
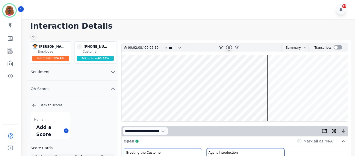
click at [227, 48] on icon at bounding box center [229, 48] width 4 height 4
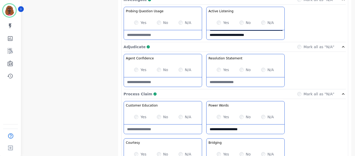
scroll to position [313, 0]
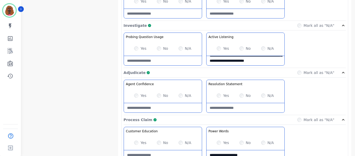
click at [161, 62] on Usage-note at bounding box center [163, 60] width 78 height 9
click at [169, 62] on Usage-note "**********" at bounding box center [163, 60] width 78 height 9
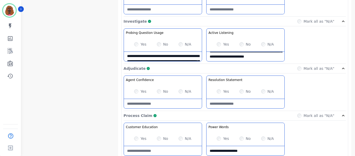
scroll to position [0, 0]
click at [175, 58] on Usage-note "**********" at bounding box center [163, 56] width 78 height 9
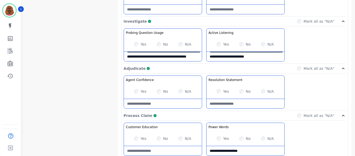
drag, startPoint x: 156, startPoint y: 54, endPoint x: 164, endPoint y: 75, distance: 22.3
click at [164, 75] on div "**********" at bounding box center [234, 77] width 226 height 514
type Usage-note "**********"
click at [242, 56] on Listening-note "**********" at bounding box center [245, 56] width 78 height 9
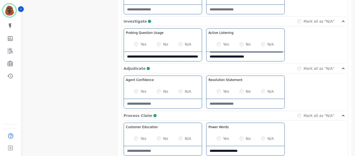
click at [242, 57] on Listening-note "**********" at bounding box center [245, 56] width 78 height 9
paste Listening-note "**********"
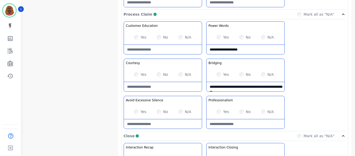
scroll to position [417, 0]
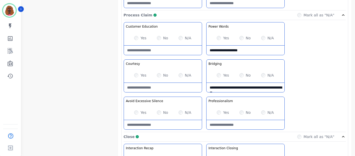
type Listening-note "**********"
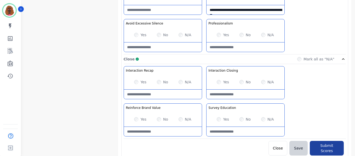
scroll to position [496, 0]
click at [323, 144] on button "Submit Scores" at bounding box center [326, 148] width 34 height 15
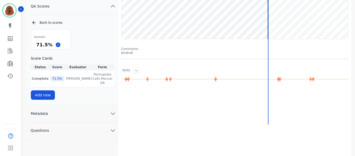
scroll to position [0, 0]
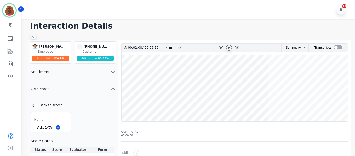
click at [34, 36] on icon at bounding box center [33, 36] width 3 height 3
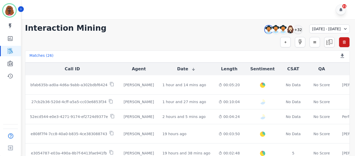
click at [329, 11] on div "21" at bounding box center [188, 9] width 335 height 19
click at [293, 29] on div "+32" at bounding box center [297, 29] width 9 height 9
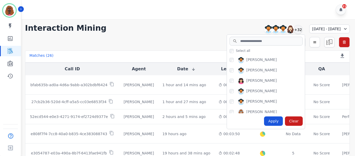
scroll to position [209, 0]
click at [264, 122] on div "Apply" at bounding box center [273, 121] width 19 height 9
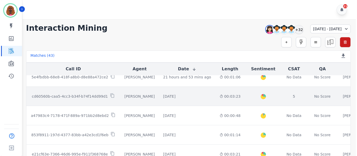
scroll to position [134, 0]
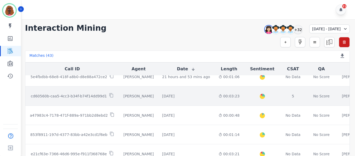
click at [218, 95] on div "00:03:23" at bounding box center [228, 96] width 21 height 5
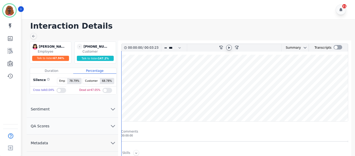
click at [227, 48] on icon at bounding box center [229, 48] width 4 height 4
click at [108, 126] on button "QA Scores" at bounding box center [72, 126] width 91 height 17
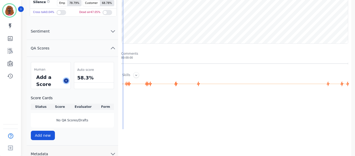
click at [66, 80] on icon at bounding box center [66, 81] width 3 height 3
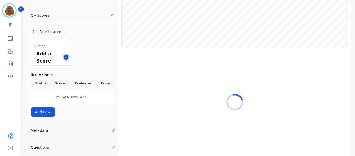
scroll to position [74, 0]
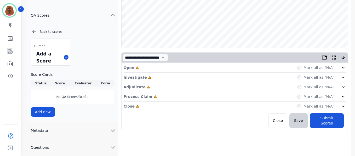
click at [173, 67] on div "Open Incomplete Mark all as "N/A"" at bounding box center [234, 68] width 222 height 10
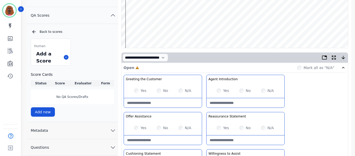
click at [138, 90] on div "Yes" at bounding box center [140, 90] width 12 height 5
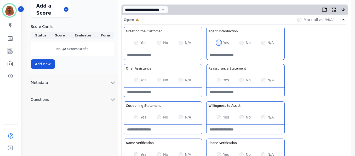
scroll to position [122, 0]
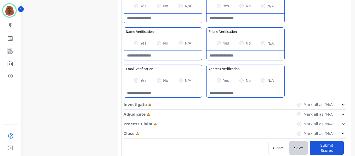
click at [201, 103] on div "Investigate Incomplete Mark all as "N/A"" at bounding box center [234, 105] width 222 height 10
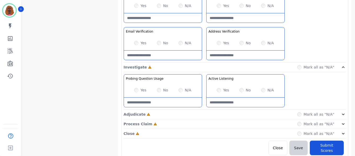
click at [206, 113] on div "Adjudicate Incomplete Mark all as "N/A"" at bounding box center [234, 115] width 222 height 10
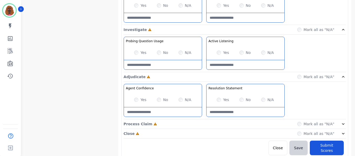
click at [205, 125] on div "Process Claim Incomplete Mark all as "N/A"" at bounding box center [234, 125] width 222 height 10
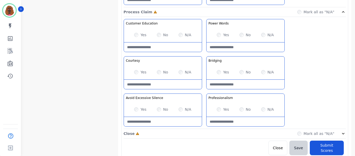
click at [205, 131] on div "Close Incomplete Mark all as "N/A"" at bounding box center [234, 134] width 222 height 10
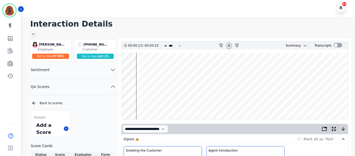
scroll to position [0, 0]
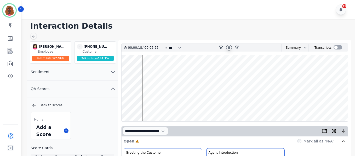
click at [164, 118] on wave at bounding box center [234, 88] width 226 height 67
click at [143, 103] on wave at bounding box center [234, 88] width 226 height 67
click at [142, 104] on wave at bounding box center [234, 88] width 226 height 67
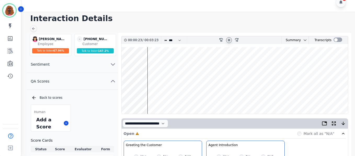
scroll to position [7, 0]
click at [150, 64] on wave at bounding box center [234, 81] width 226 height 67
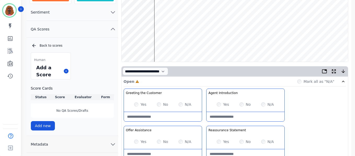
scroll to position [60, 0]
click at [158, 11] on wave at bounding box center [234, 28] width 226 height 67
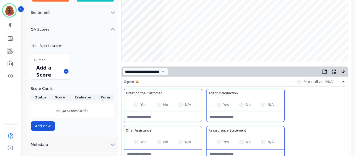
click at [164, 45] on wave at bounding box center [234, 28] width 226 height 67
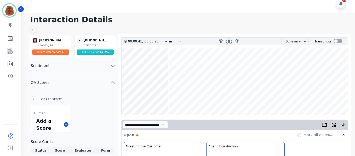
scroll to position [6, 0]
click at [172, 98] on wave at bounding box center [234, 82] width 226 height 67
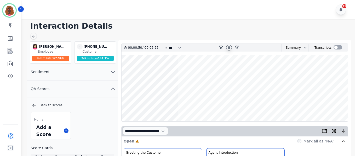
click at [184, 104] on wave at bounding box center [234, 88] width 226 height 67
click at [193, 104] on wave at bounding box center [234, 88] width 226 height 67
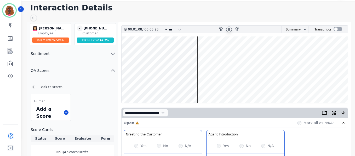
scroll to position [18, 0]
click at [207, 54] on wave at bounding box center [234, 70] width 226 height 67
click at [211, 88] on wave at bounding box center [234, 70] width 226 height 67
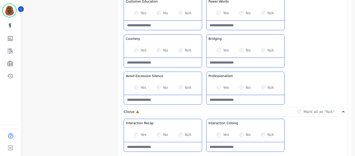
scroll to position [443, 0]
click at [238, 60] on Claim-Bridging-note at bounding box center [245, 61] width 78 height 9
type Claim-Bridging-note "*"
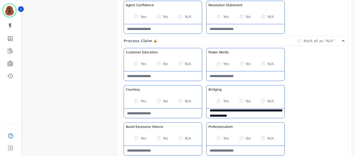
scroll to position [391, 0]
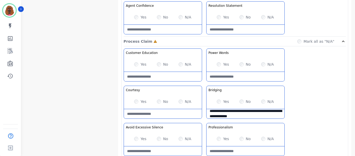
type Claim-Bridging-note "**********"
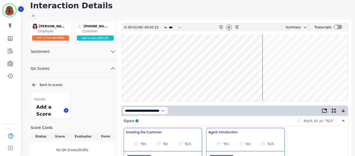
scroll to position [0, 0]
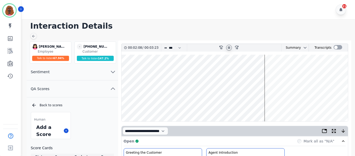
click at [267, 105] on wave at bounding box center [234, 88] width 226 height 67
click at [265, 72] on wave at bounding box center [234, 88] width 226 height 67
click at [270, 72] on wave at bounding box center [234, 88] width 226 height 67
click at [274, 72] on wave at bounding box center [234, 88] width 226 height 67
click at [280, 72] on wave at bounding box center [234, 88] width 226 height 67
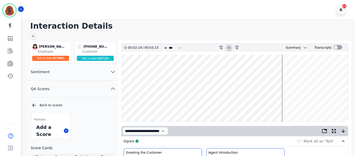
click at [286, 105] on wave at bounding box center [234, 88] width 226 height 67
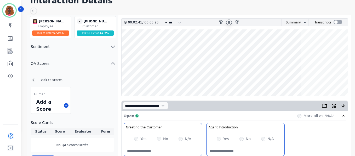
scroll to position [25, 0]
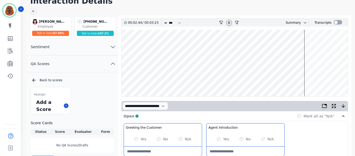
click at [305, 45] on wave at bounding box center [234, 63] width 226 height 67
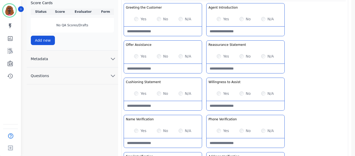
scroll to position [146, 0]
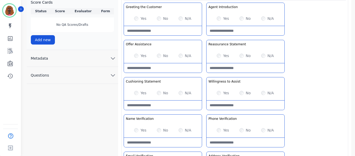
click at [159, 109] on Statement-note at bounding box center [163, 105] width 78 height 9
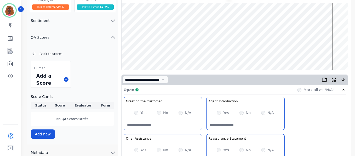
scroll to position [52, 0]
type Statement-note "**********"
click at [335, 52] on wave at bounding box center [234, 36] width 226 height 67
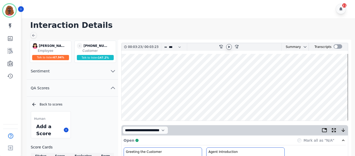
scroll to position [0, 0]
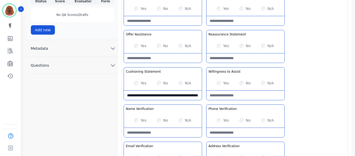
click at [111, 50] on icon "chevron down" at bounding box center [113, 48] width 6 height 6
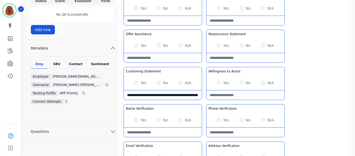
scroll to position [156, 0]
click at [74, 64] on div "Contact" at bounding box center [75, 65] width 21 height 7
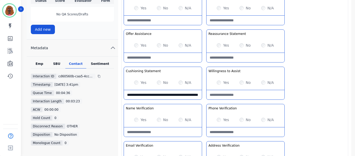
click at [58, 62] on div "SBU" at bounding box center [56, 65] width 17 height 7
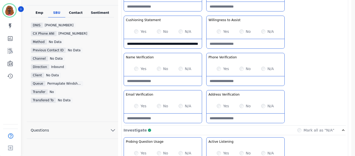
scroll to position [208, 0]
click at [100, 11] on div "Sentiment" at bounding box center [100, 13] width 28 height 7
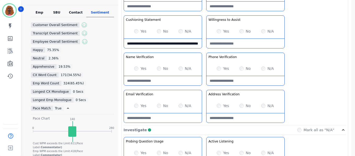
click at [39, 13] on div "Emp" at bounding box center [39, 13] width 17 height 7
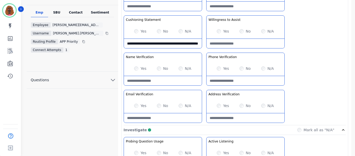
click at [94, 11] on div "Sentiment" at bounding box center [100, 13] width 28 height 7
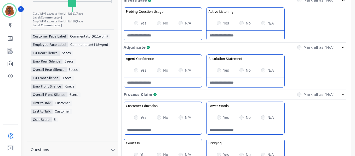
scroll to position [338, 0]
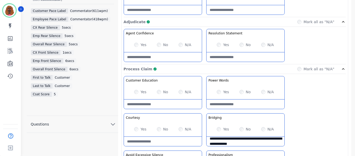
click at [107, 116] on button "Questions" at bounding box center [72, 124] width 91 height 17
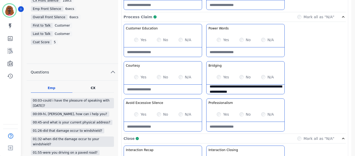
scroll to position [416, 0]
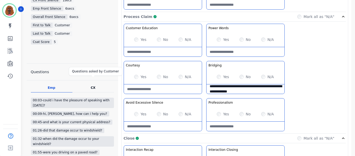
click at [94, 86] on div "CX" at bounding box center [93, 88] width 5 height 4
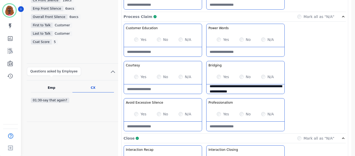
click at [49, 86] on div "Emp" at bounding box center [52, 88] width 8 height 4
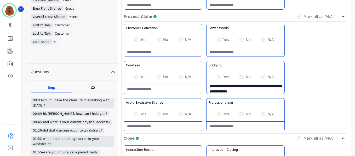
click at [110, 69] on icon "chevron up" at bounding box center [113, 72] width 6 height 6
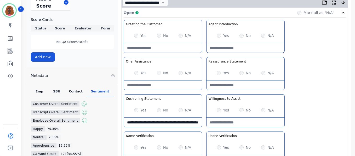
click at [40, 94] on div "Emp" at bounding box center [39, 93] width 17 height 7
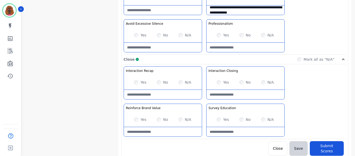
scroll to position [496, 0]
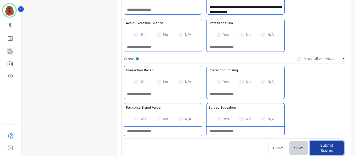
click at [322, 147] on button "Submit Scores" at bounding box center [326, 148] width 34 height 15
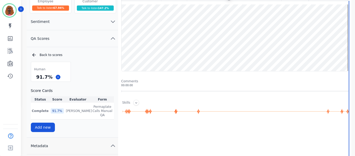
scroll to position [50, 0]
click at [242, 103] on div "Skills" at bounding box center [234, 103] width 227 height 6
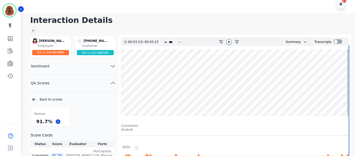
scroll to position [0, 0]
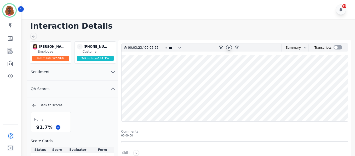
click at [33, 33] on div "Interaction Details monique.estrada@permaplate.com monique.estrada@permaplate.c…" at bounding box center [187, 153] width 335 height 269
click at [33, 34] on icon at bounding box center [33, 36] width 4 height 4
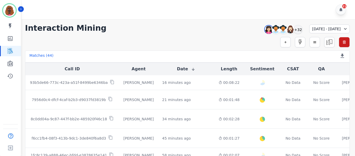
click at [325, 15] on div "21" at bounding box center [188, 9] width 335 height 19
click at [293, 30] on div "+32" at bounding box center [297, 29] width 9 height 9
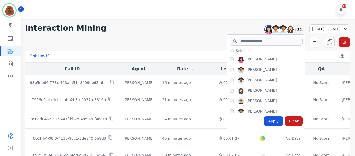
click at [227, 60] on div "Monique Estrada Angel Rozalez Anthony Chinnici Ashley Walles Audrey Waters Beat…" at bounding box center [266, 84] width 78 height 59
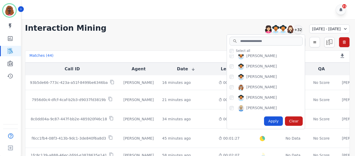
scroll to position [234, 0]
click at [264, 121] on div "Apply" at bounding box center [273, 121] width 19 height 9
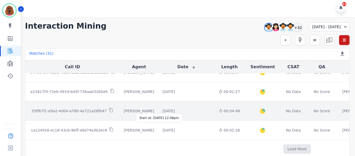
scroll to position [2, 0]
click at [169, 108] on div "1 day and 22 hours ago" at bounding box center [168, 110] width 12 height 5
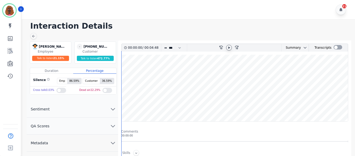
click at [229, 47] on icon at bounding box center [229, 48] width 4 height 4
click at [125, 105] on wave at bounding box center [234, 88] width 226 height 67
click at [34, 35] on icon at bounding box center [33, 36] width 4 height 4
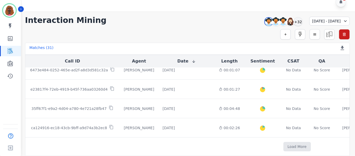
scroll to position [322, 0]
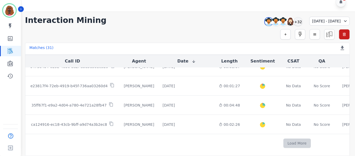
click at [283, 139] on button "Load More" at bounding box center [296, 143] width 27 height 9
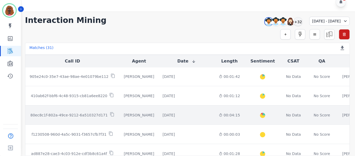
scroll to position [483, 0]
click at [219, 116] on div "00:04:15" at bounding box center [229, 115] width 21 height 5
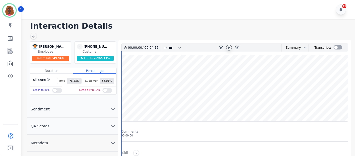
click at [229, 49] on icon at bounding box center [229, 48] width 4 height 4
click at [124, 104] on wave at bounding box center [234, 88] width 226 height 67
click at [36, 36] on div at bounding box center [33, 36] width 7 height 7
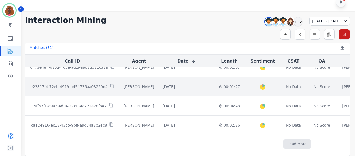
scroll to position [322, 0]
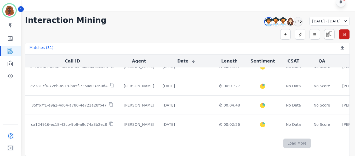
click at [283, 139] on button "Load More" at bounding box center [296, 143] width 27 height 9
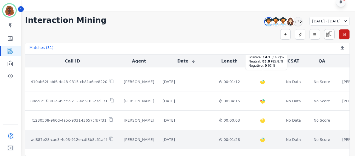
scroll to position [534, 0]
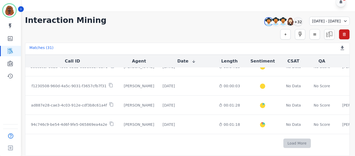
click at [283, 140] on button "Load More" at bounding box center [296, 143] width 27 height 9
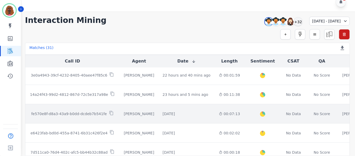
scroll to position [117, 0]
click at [167, 118] on td "1 day ago Start at: Tue, Sep 30th, 2025 - 10:38am" at bounding box center [186, 114] width 56 height 19
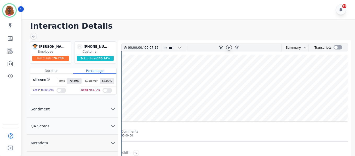
click at [228, 46] on icon at bounding box center [229, 48] width 4 height 4
click at [122, 103] on wave at bounding box center [234, 88] width 226 height 67
click at [109, 126] on button "QA Scores" at bounding box center [72, 126] width 91 height 17
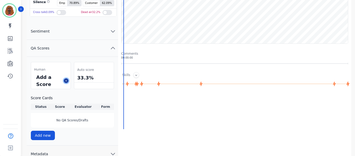
click at [65, 79] on button at bounding box center [66, 81] width 5 height 5
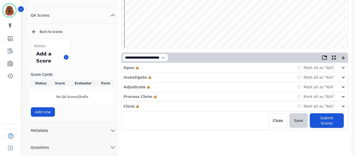
click at [195, 67] on div "Open Incomplete Mark all as "N/A"" at bounding box center [234, 68] width 222 height 10
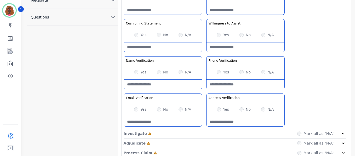
click at [202, 134] on div "Investigate Incomplete Mark all as "N/A"" at bounding box center [234, 134] width 222 height 10
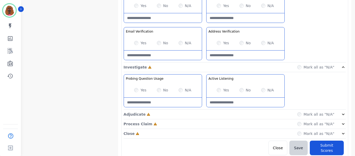
click at [204, 111] on div "Adjudicate Incomplete Mark all as "N/A"" at bounding box center [234, 115] width 222 height 10
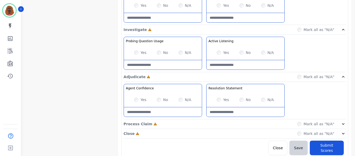
click at [199, 123] on div "Process Claim Incomplete Mark all as "N/A"" at bounding box center [234, 125] width 222 height 10
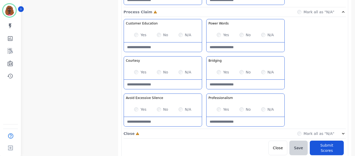
click at [205, 134] on div "Close Incomplete Mark all as "N/A"" at bounding box center [234, 134] width 222 height 10
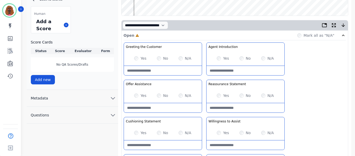
scroll to position [106, 0]
click at [181, 93] on div "N/A" at bounding box center [184, 95] width 13 height 5
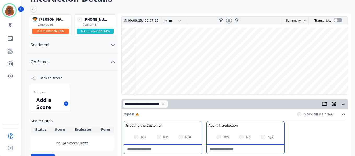
scroll to position [27, 0]
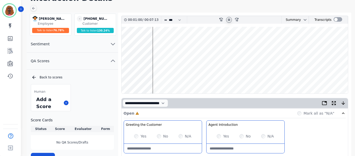
scroll to position [28, 0]
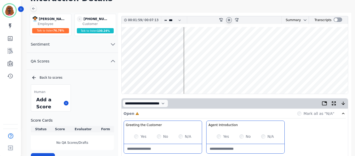
click at [167, 75] on wave at bounding box center [234, 60] width 226 height 67
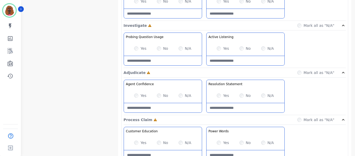
scroll to position [313, 0]
click at [217, 145] on div "Yes" at bounding box center [222, 142] width 12 height 5
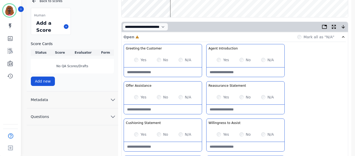
scroll to position [104, 0]
click at [237, 113] on Statement-note at bounding box center [245, 109] width 78 height 9
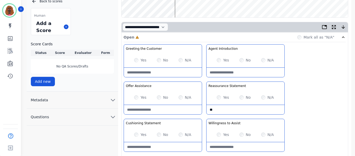
type Statement-note "*"
click at [156, 133] on div "Yes No N/A" at bounding box center [163, 135] width 78 height 15
click at [157, 145] on Statement-note at bounding box center [163, 147] width 78 height 9
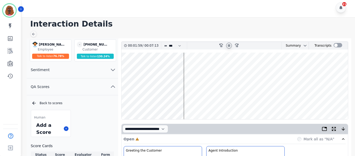
scroll to position [2, 0]
type Statement-note "**********"
click at [191, 103] on wave at bounding box center [234, 86] width 226 height 67
click at [197, 102] on wave at bounding box center [234, 86] width 226 height 67
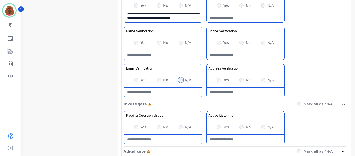
scroll to position [308, 0]
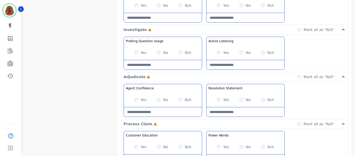
click at [238, 63] on Listening-note at bounding box center [245, 64] width 78 height 9
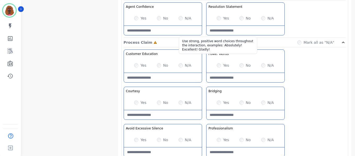
scroll to position [391, 0]
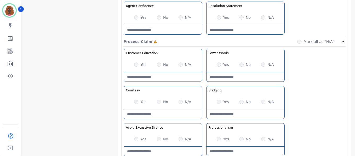
type Listening-note "**********"
click at [136, 62] on div "Yes No N/A" at bounding box center [163, 64] width 78 height 15
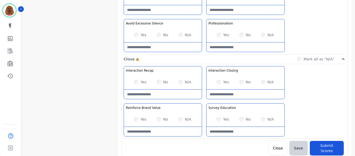
scroll to position [496, 0]
click at [157, 96] on Recap-note at bounding box center [163, 94] width 78 height 9
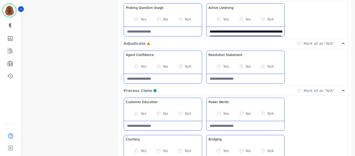
scroll to position [342, 0]
type Recap-note "**********"
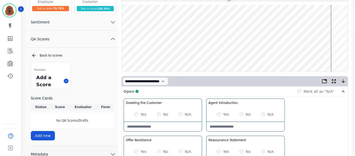
scroll to position [49, 0]
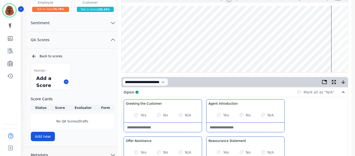
click at [255, 52] on wave at bounding box center [234, 39] width 226 height 67
click at [257, 56] on wave at bounding box center [234, 39] width 226 height 67
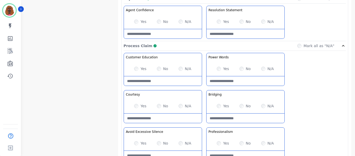
scroll to position [387, 0]
click at [241, 118] on Claim-Bridging-note at bounding box center [245, 118] width 78 height 9
type Claim-Bridging-note "*"
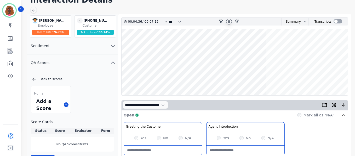
scroll to position [26, 0]
click at [335, 78] on wave at bounding box center [234, 62] width 226 height 67
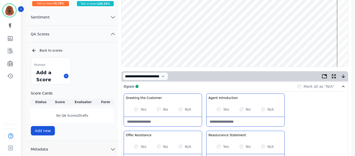
scroll to position [52, 0]
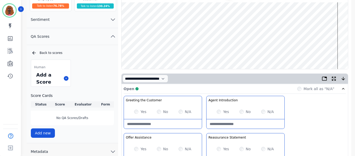
click at [327, 51] on wave at bounding box center [234, 35] width 226 height 67
click at [331, 54] on wave at bounding box center [234, 35] width 226 height 67
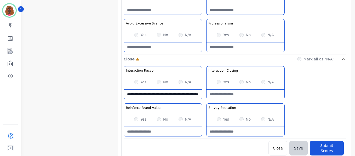
scroll to position [496, 0]
click at [240, 97] on Closing-note at bounding box center [245, 94] width 78 height 9
click at [216, 96] on Closing-note "**********" at bounding box center [245, 94] width 78 height 9
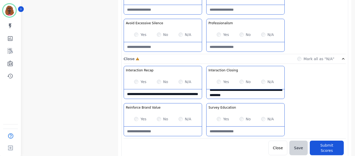
scroll to position [5, 0]
type Closing-note "**********"
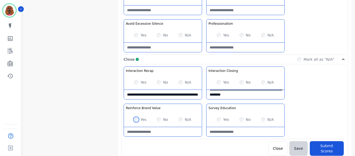
scroll to position [496, 0]
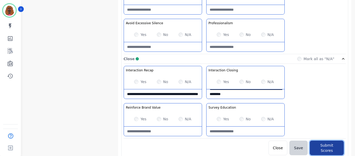
click at [316, 149] on button "Submit Scores" at bounding box center [326, 148] width 34 height 15
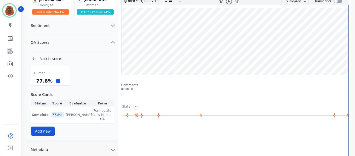
scroll to position [0, 0]
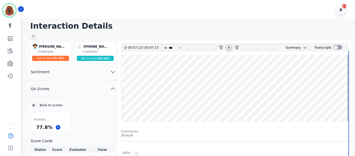
click at [34, 37] on icon at bounding box center [33, 36] width 4 height 4
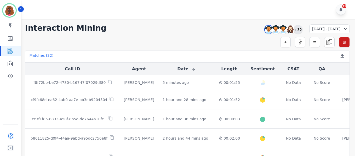
click at [293, 30] on div "+32" at bounding box center [297, 29] width 9 height 9
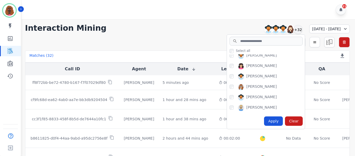
scroll to position [234, 0]
click at [264, 121] on div "Apply" at bounding box center [273, 121] width 19 height 9
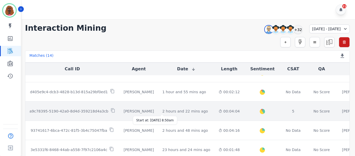
scroll to position [27, 0]
click at [169, 113] on div "2 hours and 22 mins ago" at bounding box center [184, 111] width 45 height 5
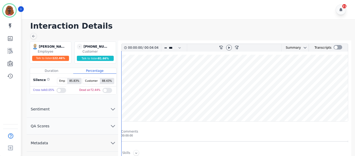
click at [321, 26] on h1 "Interaction Details" at bounding box center [189, 25] width 319 height 9
click at [230, 47] on icon at bounding box center [229, 48] width 4 height 4
click at [109, 125] on button "QA Scores" at bounding box center [72, 126] width 91 height 17
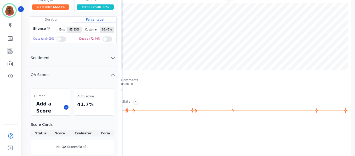
scroll to position [52, 0]
click at [65, 107] on icon at bounding box center [66, 107] width 3 height 3
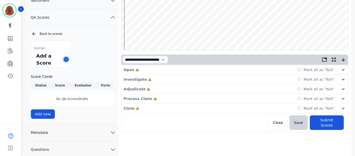
scroll to position [74, 0]
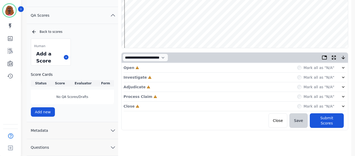
click at [156, 68] on div "Open Incomplete Mark all as "N/A"" at bounding box center [234, 68] width 222 height 10
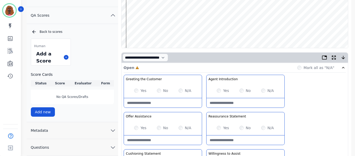
click at [217, 90] on div "Yes No N/A" at bounding box center [245, 91] width 78 height 15
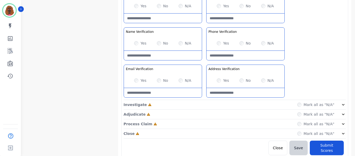
click at [202, 103] on div "Investigate Incomplete Mark all as "N/A"" at bounding box center [234, 105] width 222 height 10
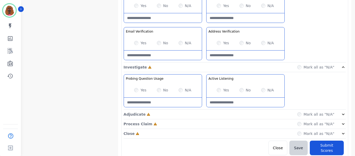
click at [203, 116] on div "Adjudicate Incomplete Mark all as "N/A"" at bounding box center [234, 115] width 222 height 10
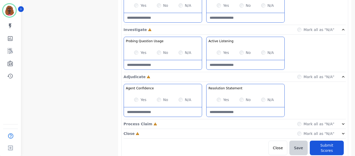
click at [203, 121] on div "Process Claim Incomplete Mark all as "N/A"" at bounding box center [234, 125] width 222 height 10
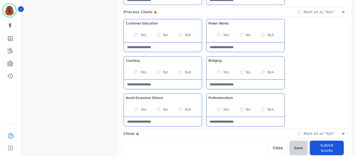
click at [203, 130] on div "Close Incomplete Mark all as "N/A"" at bounding box center [234, 134] width 222 height 10
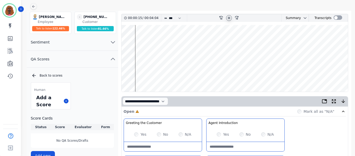
scroll to position [30, 0]
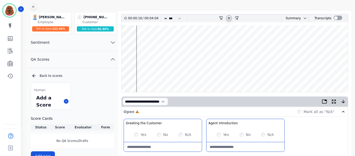
click at [138, 75] on wave at bounding box center [234, 58] width 226 height 67
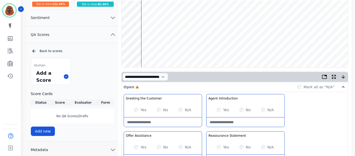
scroll to position [54, 0]
click at [143, 17] on wave at bounding box center [234, 34] width 226 height 67
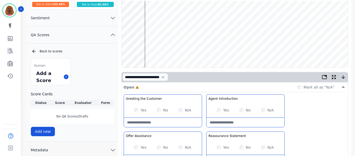
click at [149, 51] on wave at bounding box center [234, 34] width 226 height 67
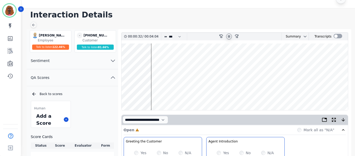
scroll to position [0, 0]
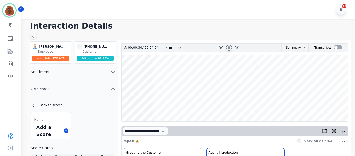
click at [153, 104] on wave at bounding box center [234, 88] width 226 height 67
click at [174, 104] on wave at bounding box center [234, 88] width 226 height 67
click at [149, 105] on wave at bounding box center [234, 88] width 226 height 67
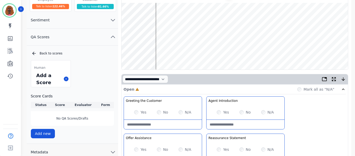
scroll to position [52, 0]
click at [174, 52] on wave at bounding box center [234, 36] width 226 height 67
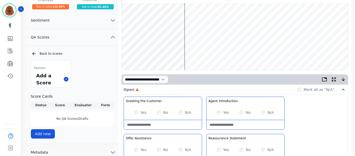
click at [178, 53] on wave at bounding box center [234, 36] width 226 height 67
click at [183, 20] on wave at bounding box center [234, 36] width 226 height 67
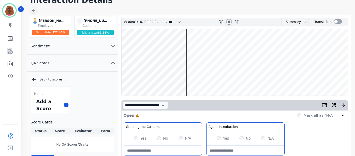
scroll to position [26, 0]
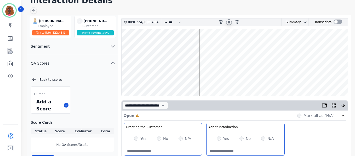
click at [191, 74] on wave at bounding box center [234, 62] width 226 height 67
click at [189, 77] on wave at bounding box center [234, 62] width 226 height 67
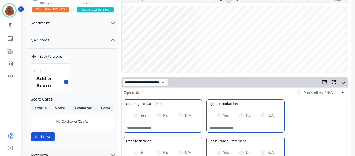
scroll to position [49, 0]
click at [192, 56] on wave at bounding box center [234, 39] width 226 height 67
click at [190, 56] on wave at bounding box center [234, 39] width 226 height 67
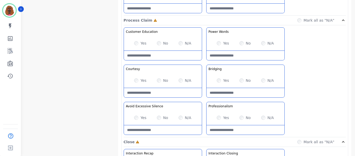
scroll to position [413, 0]
click at [158, 129] on Silence-note at bounding box center [163, 129] width 78 height 9
type Silence-note "**********"
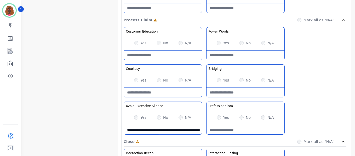
drag, startPoint x: 184, startPoint y: 133, endPoint x: 118, endPoint y: 115, distance: 68.4
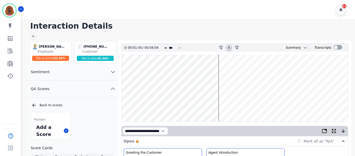
click at [190, 103] on wave at bounding box center [234, 88] width 226 height 67
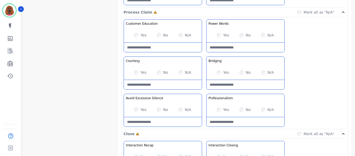
scroll to position [421, 0]
click at [153, 124] on Silence-note at bounding box center [163, 121] width 78 height 9
type Silence-note "**********"
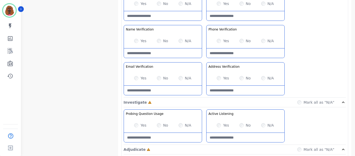
scroll to position [235, 0]
click at [138, 124] on div "Yes" at bounding box center [140, 125] width 12 height 5
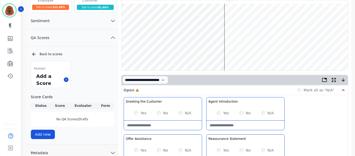
scroll to position [51, 0]
click at [229, 54] on wave at bounding box center [234, 36] width 226 height 67
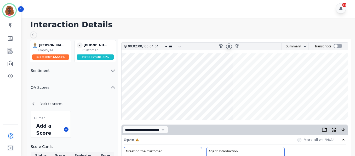
scroll to position [0, 0]
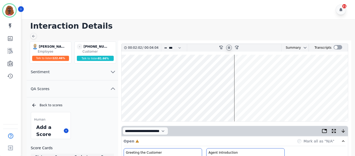
click at [217, 72] on wave at bounding box center [234, 88] width 226 height 67
click at [213, 104] on wave at bounding box center [234, 88] width 226 height 67
click at [212, 105] on wave at bounding box center [234, 88] width 226 height 67
click at [207, 72] on wave at bounding box center [234, 88] width 226 height 67
click at [210, 71] on wave at bounding box center [234, 88] width 226 height 67
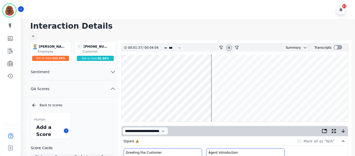
click at [213, 71] on wave at bounding box center [234, 88] width 226 height 67
click at [190, 104] on wave at bounding box center [234, 88] width 226 height 67
click at [187, 70] on wave at bounding box center [234, 88] width 226 height 67
click at [216, 71] on wave at bounding box center [234, 88] width 226 height 67
click at [226, 49] on div at bounding box center [229, 48] width 6 height 6
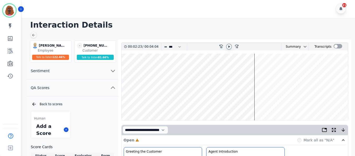
scroll to position [1, 0]
click at [231, 47] on icon at bounding box center [229, 47] width 4 height 4
click at [230, 48] on icon at bounding box center [229, 47] width 4 height 4
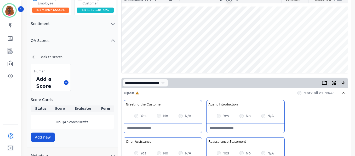
scroll to position [49, 0]
click at [267, 56] on wave at bounding box center [234, 39] width 226 height 67
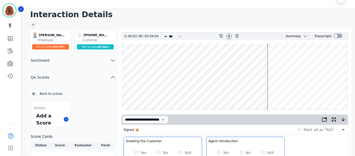
scroll to position [0, 0]
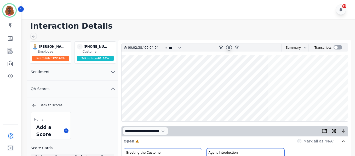
click at [228, 47] on icon at bounding box center [229, 48] width 4 height 4
click at [262, 72] on wave at bounding box center [234, 88] width 226 height 67
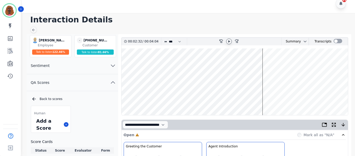
scroll to position [1, 0]
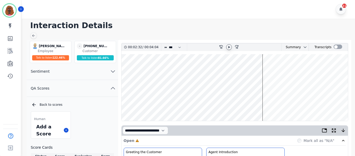
click at [330, 27] on h1 "Interaction Details" at bounding box center [189, 25] width 319 height 9
click at [225, 46] on div at bounding box center [229, 48] width 8 height 8
click at [228, 44] on div at bounding box center [229, 48] width 8 height 8
click at [228, 47] on icon at bounding box center [229, 47] width 4 height 4
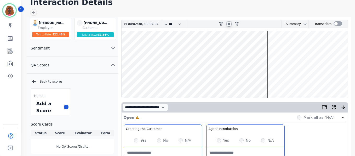
scroll to position [24, 0]
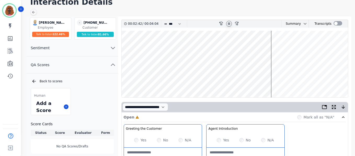
click at [250, 48] on wave at bounding box center [234, 64] width 226 height 67
click at [245, 80] on wave at bounding box center [234, 64] width 226 height 67
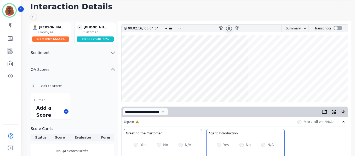
scroll to position [0, 0]
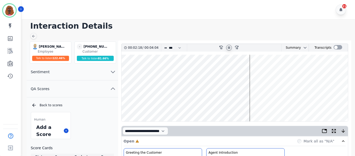
click at [229, 104] on wave at bounding box center [234, 88] width 226 height 67
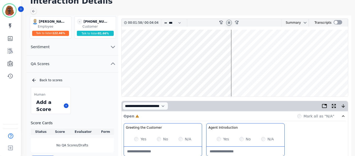
scroll to position [25, 0]
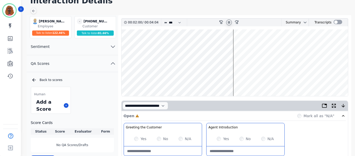
click at [246, 79] on wave at bounding box center [234, 63] width 226 height 67
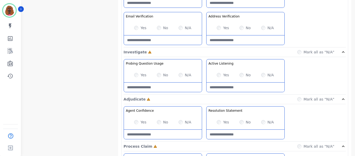
scroll to position [286, 0]
click at [137, 120] on div "Yes" at bounding box center [140, 122] width 12 height 5
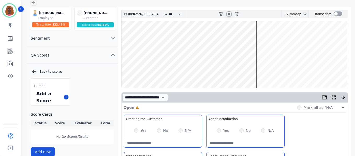
scroll to position [0, 0]
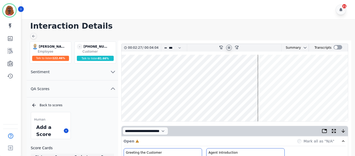
click at [260, 104] on wave at bounding box center [234, 88] width 226 height 67
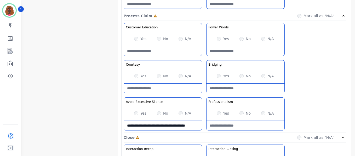
scroll to position [417, 0]
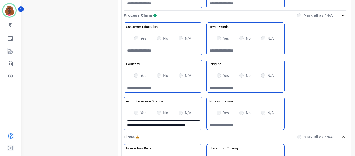
click at [240, 84] on Claim-Bridging-note at bounding box center [245, 87] width 78 height 9
click at [246, 87] on Claim-Bridging-note "**********" at bounding box center [245, 87] width 78 height 9
click at [256, 90] on Claim-Bridging-note "**********" at bounding box center [245, 87] width 78 height 9
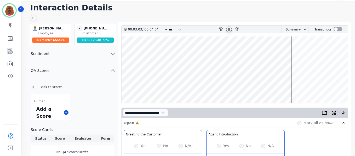
scroll to position [0, 0]
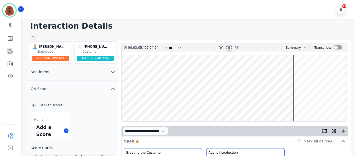
type Claim-Bridging-note "**********"
click at [268, 105] on wave at bounding box center [234, 88] width 226 height 67
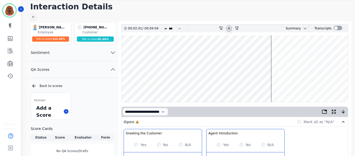
scroll to position [19, 0]
click at [267, 85] on wave at bounding box center [234, 69] width 226 height 67
click at [266, 55] on wave at bounding box center [234, 69] width 226 height 67
click at [266, 52] on wave at bounding box center [234, 69] width 226 height 67
click at [264, 52] on wave at bounding box center [234, 69] width 226 height 67
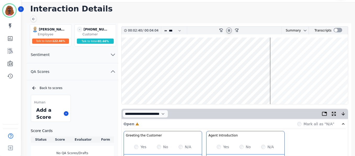
scroll to position [0, 0]
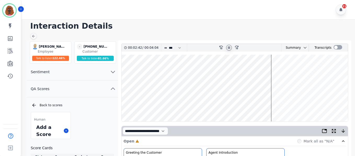
click at [275, 105] on wave at bounding box center [234, 88] width 226 height 67
click at [311, 105] on wave at bounding box center [234, 88] width 226 height 67
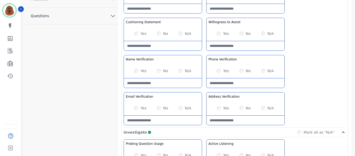
scroll to position [205, 0]
click at [239, 87] on Verification-note at bounding box center [245, 83] width 78 height 9
click at [246, 87] on Verification-note "**********" at bounding box center [245, 83] width 78 height 9
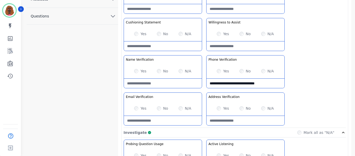
type Verification-note "**********"
click at [242, 119] on Verification-note at bounding box center [245, 120] width 78 height 9
paste Verification-note "**********"
type Verification-note "**********"
click at [169, 120] on Verification-note at bounding box center [163, 120] width 78 height 9
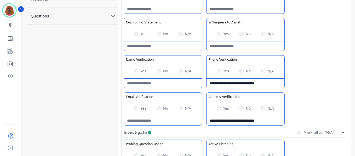
paste Verification-note "**********"
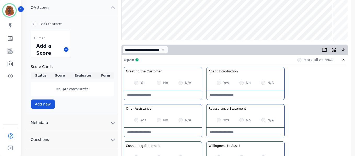
scroll to position [0, 0]
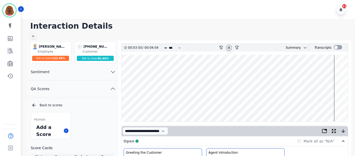
type Verification-note "**********"
click at [337, 72] on wave at bounding box center [234, 88] width 226 height 67
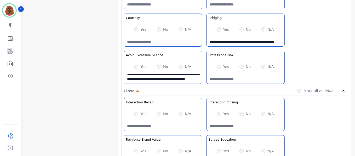
scroll to position [464, 0]
click at [236, 126] on Closing-note at bounding box center [245, 125] width 78 height 9
type Closing-note "**********"
click at [166, 128] on Recap-note at bounding box center [163, 125] width 78 height 9
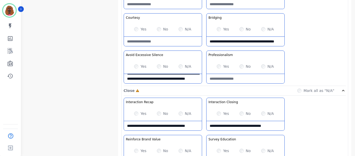
scroll to position [3, 0]
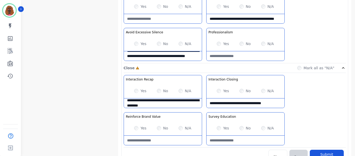
type Recap-note "**********"
click at [159, 132] on div "Yes No N/A" at bounding box center [163, 128] width 78 height 15
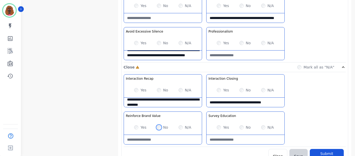
scroll to position [487, 0]
click at [238, 137] on Education-note at bounding box center [245, 139] width 78 height 9
type Education-note "**********"
click at [166, 137] on Value-note at bounding box center [163, 139] width 78 height 9
type Value-note "**********"
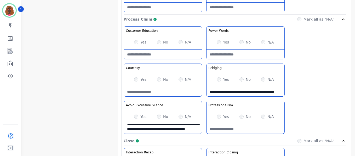
scroll to position [496, 0]
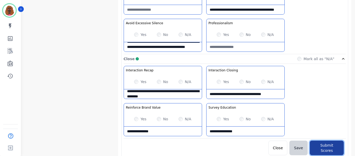
click at [321, 144] on button "Submit Scores" at bounding box center [326, 148] width 34 height 15
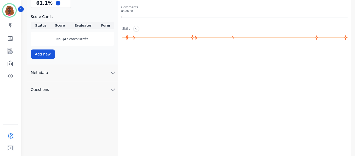
scroll to position [125, 0]
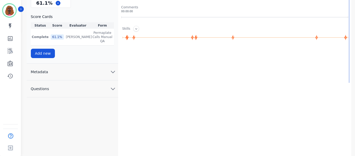
click at [207, 18] on div at bounding box center [234, 17] width 227 height 3
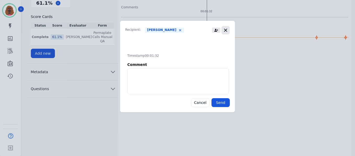
click at [225, 28] on icon "button" at bounding box center [225, 30] width 5 height 5
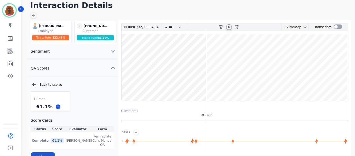
scroll to position [16, 0]
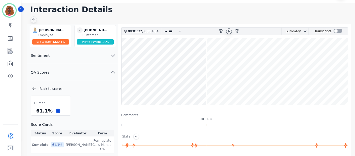
click at [33, 19] on icon at bounding box center [33, 20] width 4 height 4
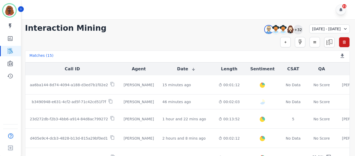
click at [293, 27] on div "+32" at bounding box center [297, 29] width 9 height 9
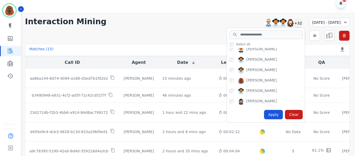
scroll to position [8, 0]
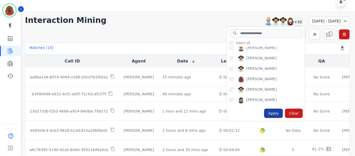
click at [264, 112] on div "Apply" at bounding box center [273, 113] width 19 height 9
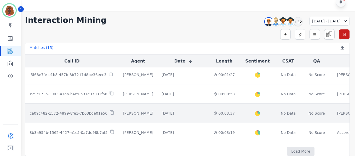
scroll to position [215, 0]
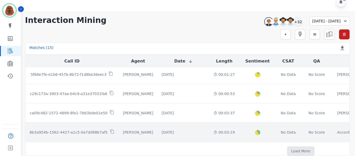
click at [213, 132] on div "00:03:19" at bounding box center [223, 132] width 21 height 5
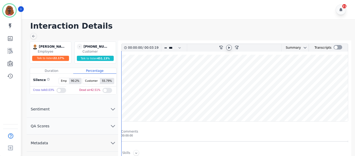
click at [228, 50] on icon at bounding box center [229, 48] width 4 height 4
click at [124, 105] on wave at bounding box center [234, 88] width 226 height 67
click at [35, 35] on icon at bounding box center [33, 36] width 4 height 4
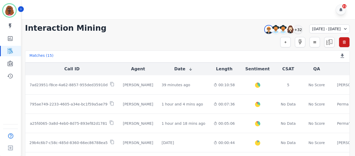
click at [320, 15] on div "21" at bounding box center [188, 9] width 335 height 19
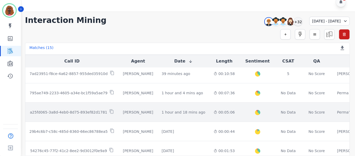
scroll to position [4, 0]
click at [213, 111] on div "00:05:06" at bounding box center [223, 112] width 21 height 5
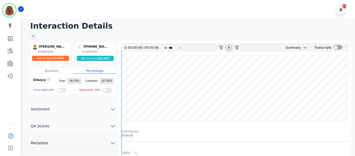
click at [228, 47] on icon at bounding box center [229, 48] width 4 height 4
click at [110, 125] on icon "chevron down" at bounding box center [113, 126] width 6 height 6
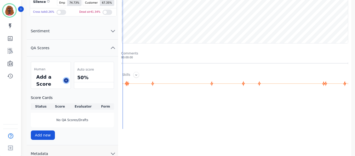
click at [67, 81] on icon at bounding box center [66, 80] width 3 height 3
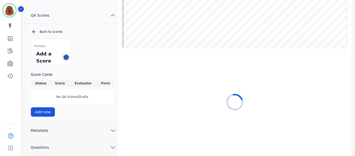
scroll to position [74, 0]
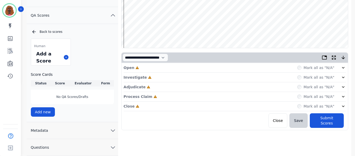
click at [177, 64] on div "Open Incomplete Mark all as "N/A"" at bounding box center [234, 68] width 222 height 10
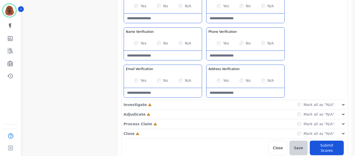
click at [203, 104] on div "Investigate Incomplete Mark all as "N/A"" at bounding box center [234, 105] width 222 height 10
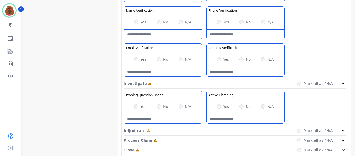
scroll to position [271, 0]
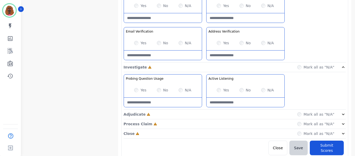
click at [204, 112] on div "Adjudicate Incomplete Mark all as "N/A"" at bounding box center [234, 115] width 222 height 10
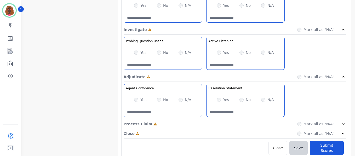
click at [201, 126] on div "Process Claim Incomplete Mark all as "N/A"" at bounding box center [234, 125] width 222 height 10
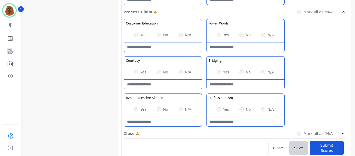
click at [203, 132] on div "Close Incomplete Mark all as "N/A"" at bounding box center [234, 134] width 222 height 10
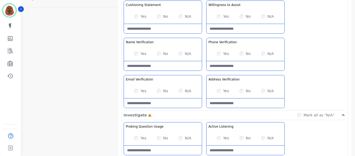
click at [136, 52] on div "Yes" at bounding box center [140, 53] width 12 height 5
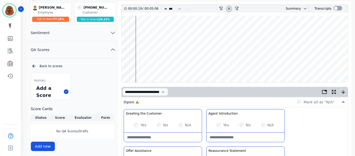
scroll to position [39, 0]
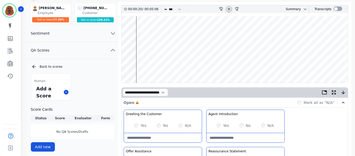
click at [145, 65] on wave at bounding box center [234, 49] width 226 height 67
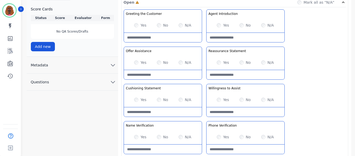
scroll to position [139, 0]
click at [231, 79] on Statement-note at bounding box center [245, 74] width 78 height 9
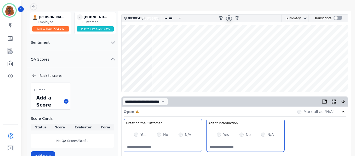
scroll to position [0, 0]
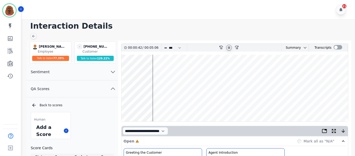
click at [139, 73] on wave at bounding box center [234, 88] width 226 height 67
click at [150, 73] on wave at bounding box center [234, 88] width 226 height 67
click at [149, 73] on wave at bounding box center [234, 88] width 226 height 67
click at [154, 73] on wave at bounding box center [234, 88] width 226 height 67
click at [162, 103] on wave at bounding box center [234, 88] width 226 height 67
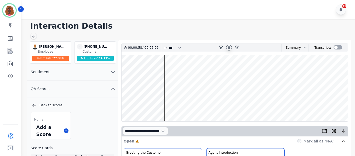
click at [166, 70] on wave at bounding box center [234, 88] width 226 height 67
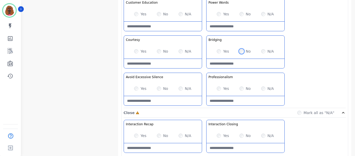
scroll to position [442, 0]
drag, startPoint x: 232, startPoint y: 71, endPoint x: 230, endPoint y: 68, distance: 3.6
click at [231, 71] on div "Customer Education Educate your customer on how to get the information that the…" at bounding box center [234, 53] width 222 height 110
click at [230, 68] on Claim-Bridging-note at bounding box center [245, 63] width 78 height 9
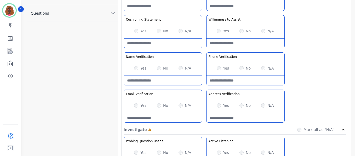
scroll to position [208, 0]
type Claim-Bridging-note "**********"
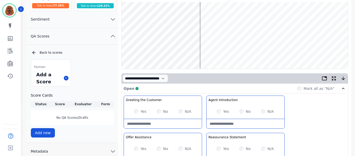
scroll to position [52, 0]
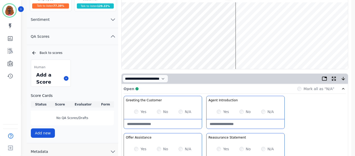
click at [204, 51] on wave at bounding box center [234, 35] width 226 height 67
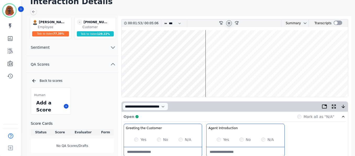
scroll to position [24, 0]
click at [210, 81] on wave at bounding box center [234, 64] width 226 height 67
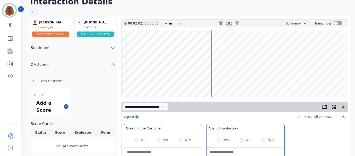
click at [210, 49] on wave at bounding box center [234, 64] width 226 height 67
click at [212, 48] on wave at bounding box center [234, 64] width 226 height 67
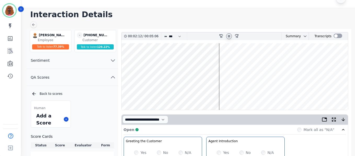
scroll to position [0, 0]
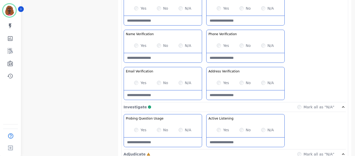
click at [157, 140] on Usage-note at bounding box center [163, 142] width 78 height 9
click at [173, 144] on Usage-note "**********" at bounding box center [163, 142] width 78 height 9
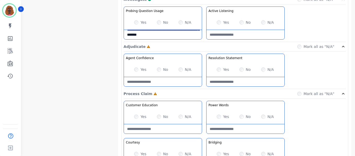
scroll to position [339, 0]
type Usage-note "**********"
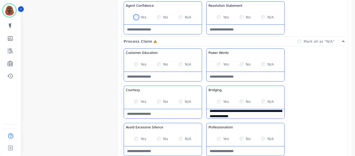
scroll to position [391, 0]
click at [241, 77] on Words-note at bounding box center [245, 76] width 78 height 9
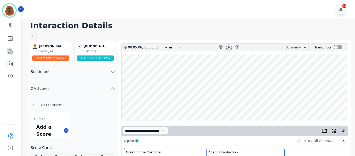
scroll to position [0, 0]
type Words-note "**********"
click at [274, 104] on wave at bounding box center [234, 88] width 226 height 67
click at [227, 48] on icon at bounding box center [229, 48] width 4 height 4
click at [264, 73] on wave at bounding box center [234, 88] width 226 height 67
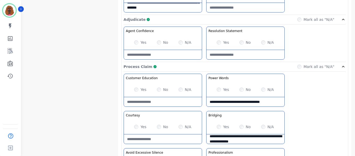
scroll to position [365, 0]
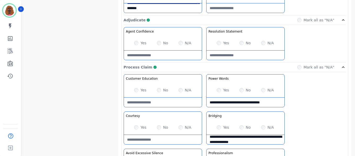
drag, startPoint x: 272, startPoint y: 104, endPoint x: 70, endPoint y: 91, distance: 202.0
click at [305, 87] on div "**********" at bounding box center [234, 129] width 222 height 110
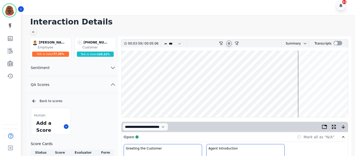
scroll to position [0, 0]
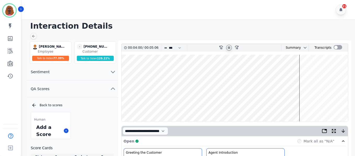
click at [300, 73] on wave at bounding box center [234, 88] width 226 height 67
click at [302, 107] on wave at bounding box center [234, 88] width 226 height 67
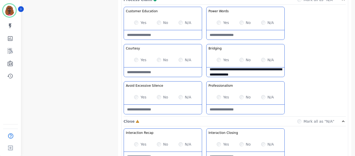
scroll to position [496, 0]
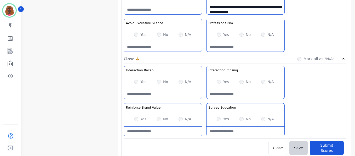
click at [156, 94] on Recap-note at bounding box center [163, 94] width 78 height 9
type Recap-note "*"
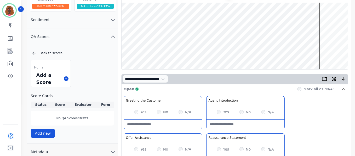
scroll to position [52, 0]
type Recap-note "**********"
click at [330, 51] on wave at bounding box center [234, 36] width 226 height 67
click at [333, 20] on wave at bounding box center [234, 36] width 226 height 67
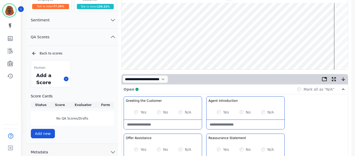
click at [334, 18] on wave at bounding box center [234, 36] width 226 height 67
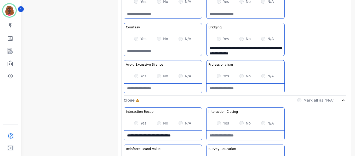
scroll to position [496, 0]
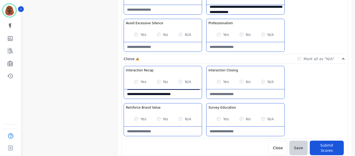
click at [234, 88] on div "Yes No N/A" at bounding box center [245, 82] width 78 height 15
click at [234, 90] on div "Interaction Closing Close the interaction showing our Brand Values to the custo…" at bounding box center [245, 82] width 78 height 33
click at [234, 90] on Closing-note at bounding box center [245, 94] width 78 height 9
click at [242, 125] on div "Yes No N/A" at bounding box center [245, 119] width 78 height 15
click at [244, 129] on Education-note at bounding box center [245, 131] width 78 height 9
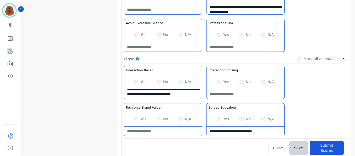
click at [211, 133] on Education-note "**********" at bounding box center [245, 131] width 78 height 9
type Education-note "**********"
click at [328, 147] on button "Submit Scores" at bounding box center [326, 148] width 34 height 15
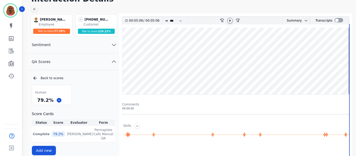
scroll to position [0, 0]
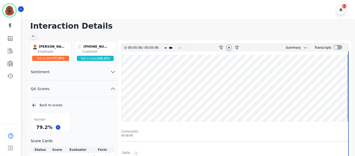
click at [32, 37] on icon at bounding box center [33, 36] width 4 height 4
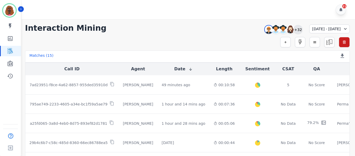
click at [293, 31] on div "+32" at bounding box center [297, 29] width 9 height 9
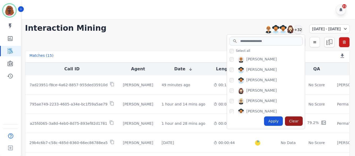
click at [285, 121] on div "Clear" at bounding box center [294, 121] width 18 height 9
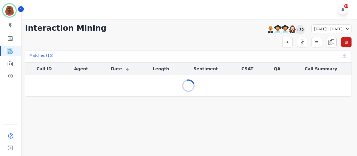
click at [295, 30] on div "+32" at bounding box center [299, 29] width 9 height 9
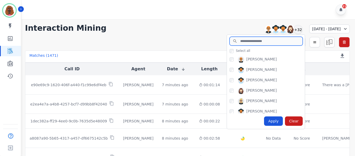
click at [242, 41] on input "search" at bounding box center [265, 41] width 73 height 9
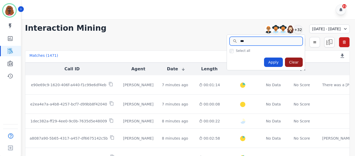
type input "***"
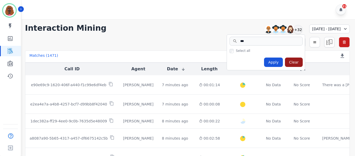
click at [285, 61] on div "Clear" at bounding box center [294, 62] width 18 height 9
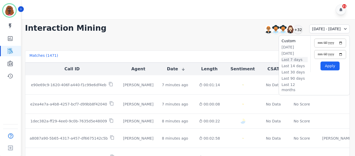
click at [296, 60] on li "Last 7 days" at bounding box center [294, 59] width 26 height 5
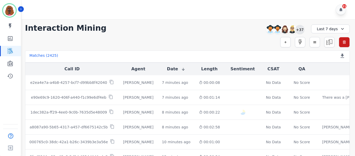
click at [303, 31] on div "+37" at bounding box center [299, 29] width 9 height 9
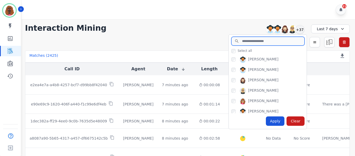
click at [254, 42] on input "search" at bounding box center [267, 41] width 73 height 9
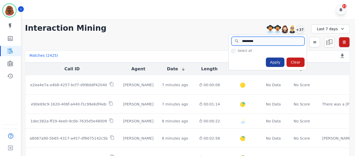
type input "*********"
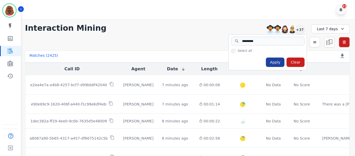
click at [281, 64] on div "Apply" at bounding box center [275, 62] width 19 height 9
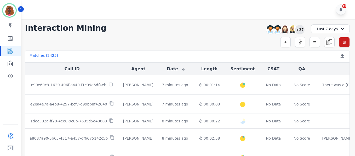
click at [299, 32] on div "+37" at bounding box center [299, 29] width 9 height 9
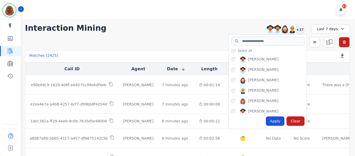
click at [331, 29] on div "Last 7 days" at bounding box center [330, 29] width 39 height 9
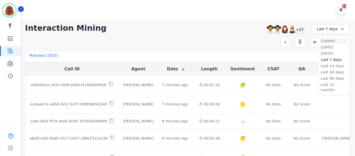
click at [329, 42] on li "Custom" at bounding box center [333, 40] width 26 height 5
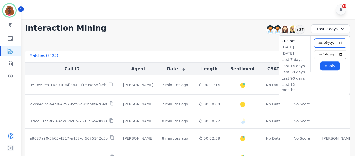
click at [339, 43] on input "**********" at bounding box center [330, 43] width 32 height 9
type input "**********"
click at [332, 67] on button "Apply" at bounding box center [329, 66] width 19 height 9
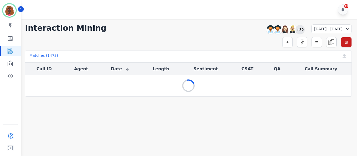
click at [295, 30] on div "+32" at bounding box center [299, 29] width 9 height 9
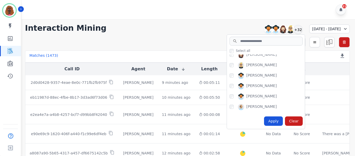
scroll to position [26, 0]
click at [149, 24] on div "Interaction Mining [PERSON_NAME] [PERSON_NAME] [PERSON_NAME] [PERSON_NAME] +32 …" at bounding box center [187, 27] width 324 height 9
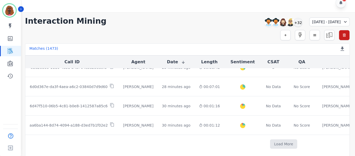
scroll to position [8, 0]
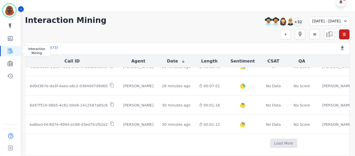
click at [16, 51] on link "Sidebar" at bounding box center [11, 51] width 20 height 10
